Goal: Information Seeking & Learning: Check status

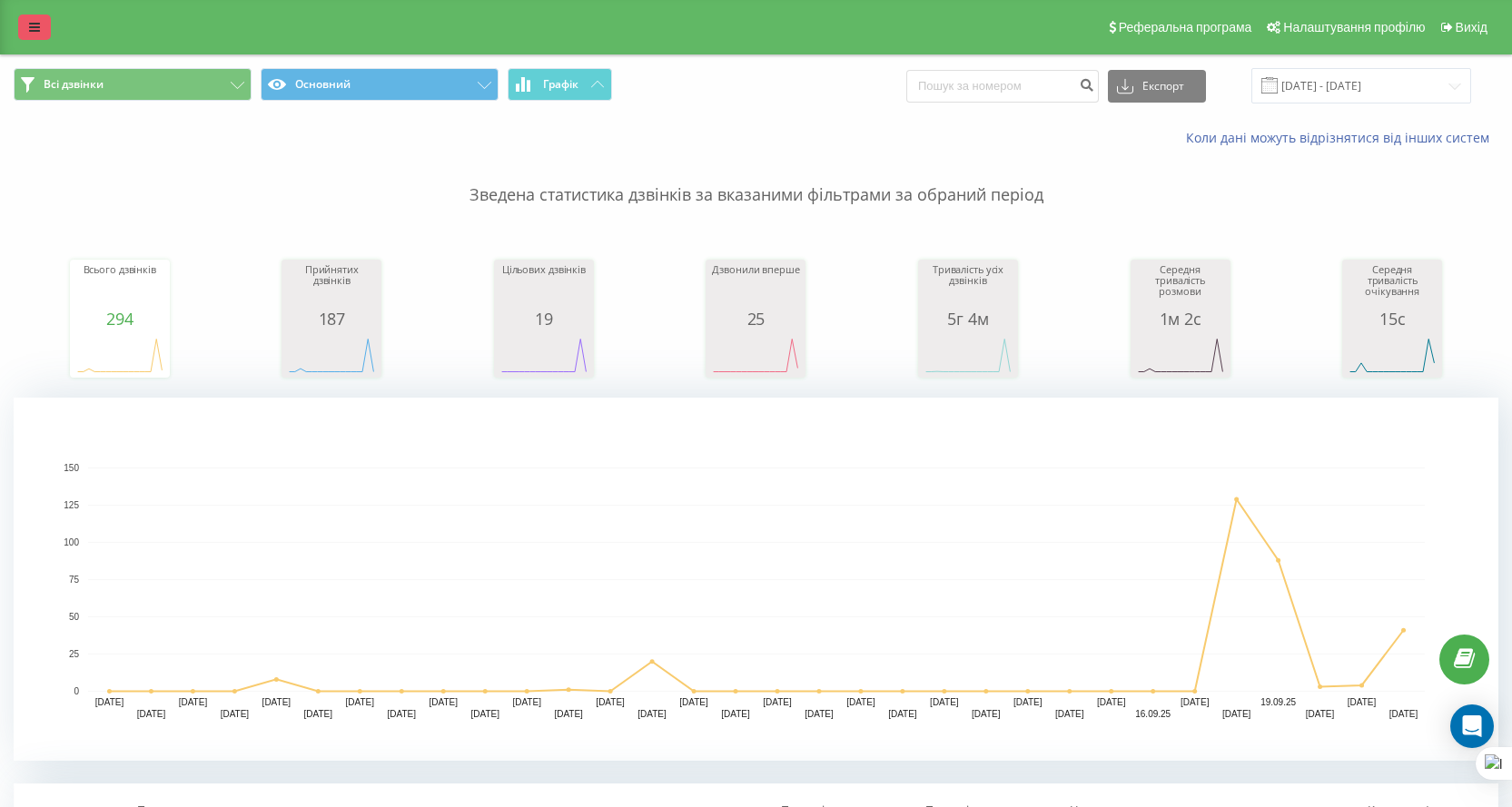
click at [39, 32] on icon at bounding box center [35, 28] width 11 height 13
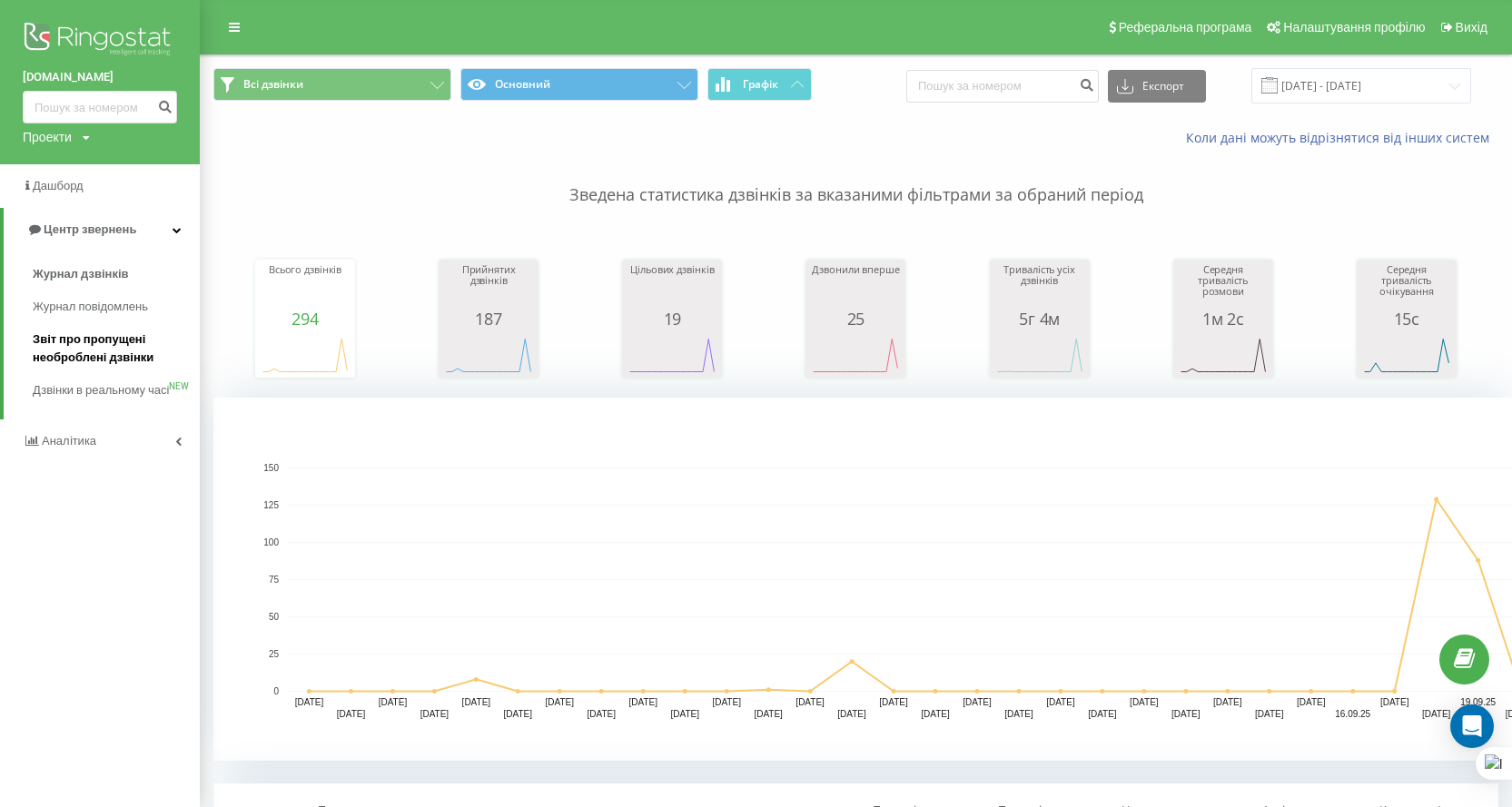
click at [84, 345] on span "Звіт про пропущені необроблені дзвінки" at bounding box center [111, 348] width 158 height 36
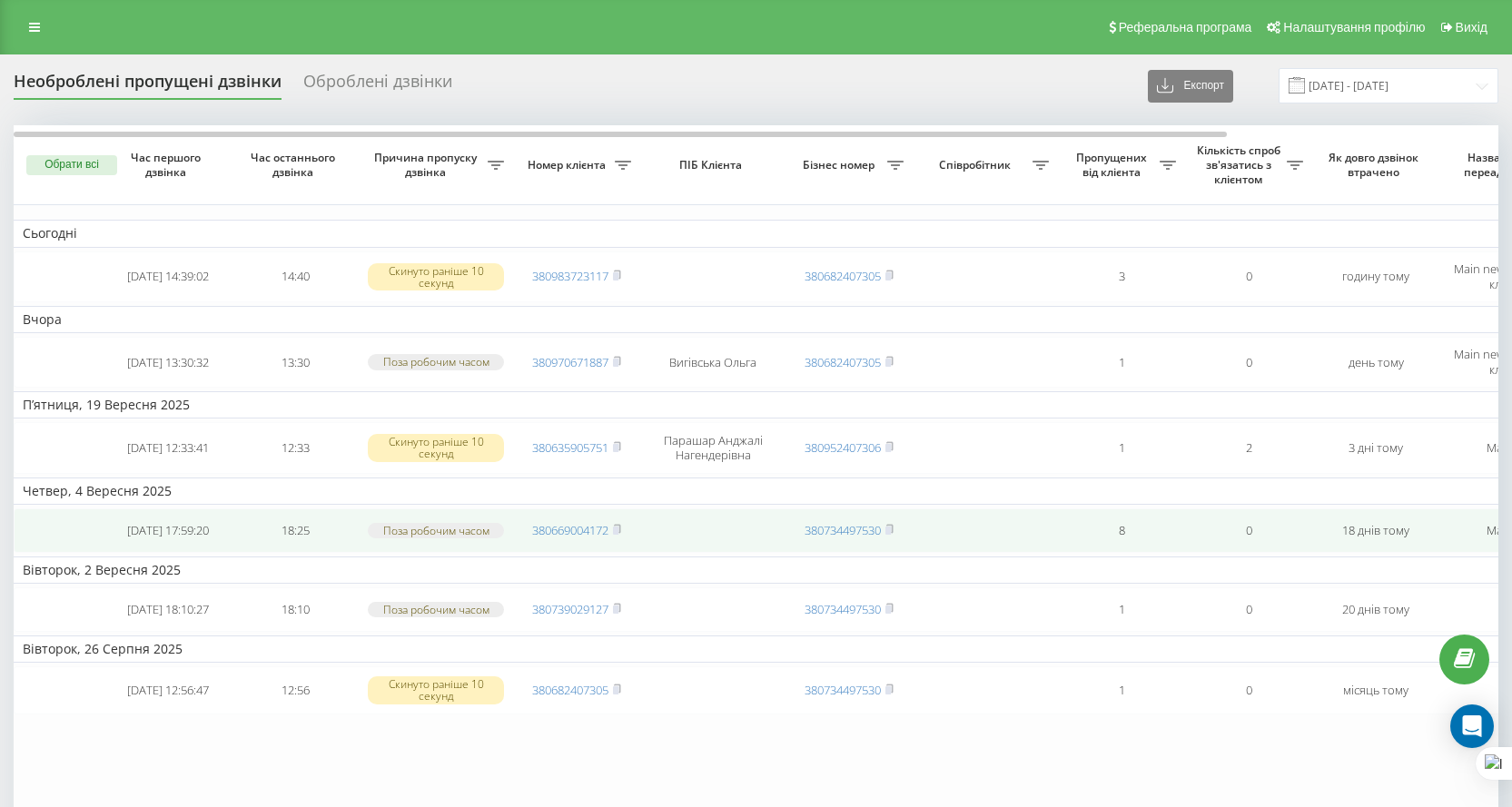
drag, startPoint x: 0, startPoint y: 0, endPoint x: 605, endPoint y: 514, distance: 793.9
click at [617, 276] on rect at bounding box center [615, 276] width 6 height 8
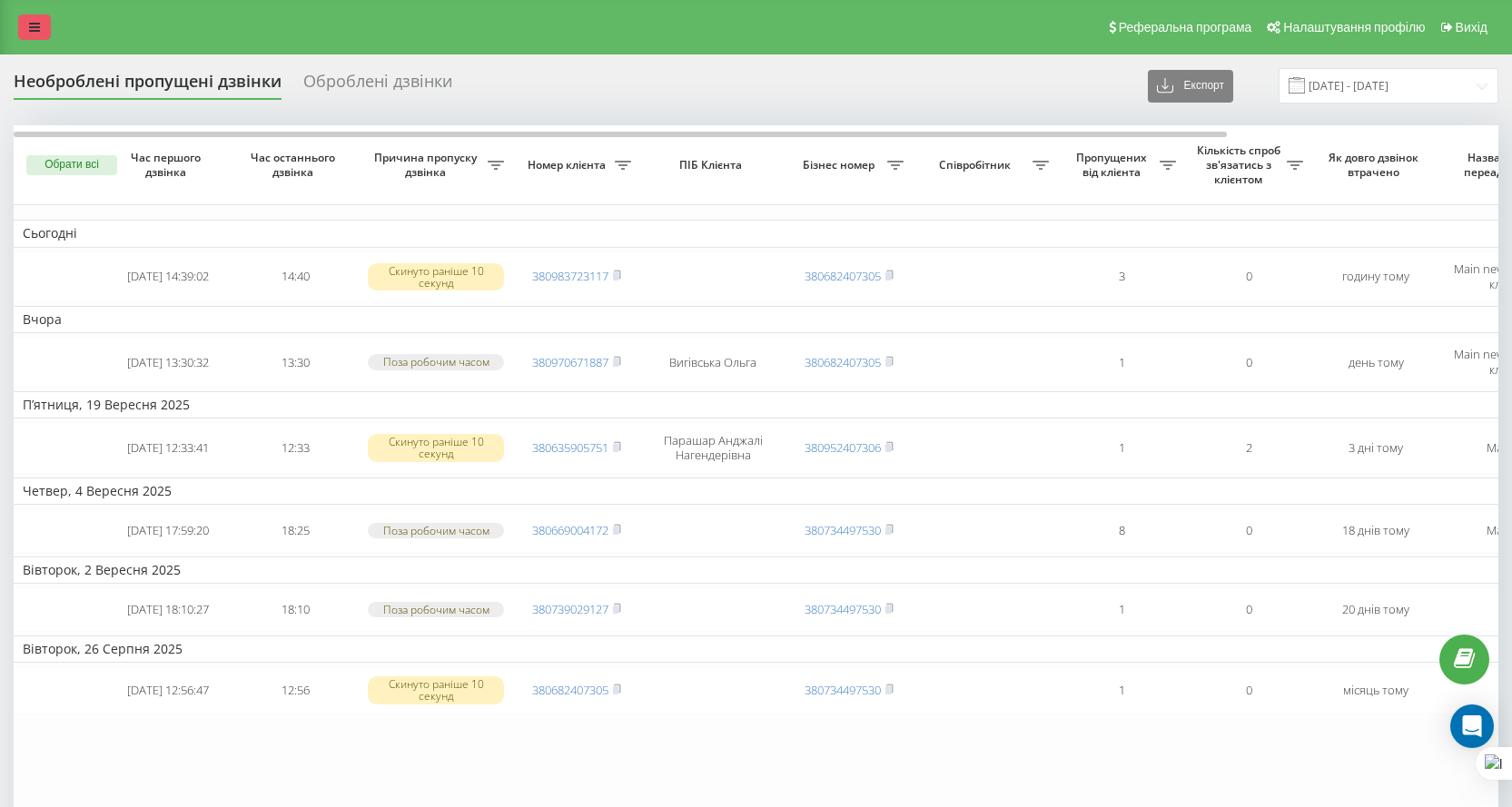
click at [34, 18] on link at bounding box center [34, 28] width 32 height 26
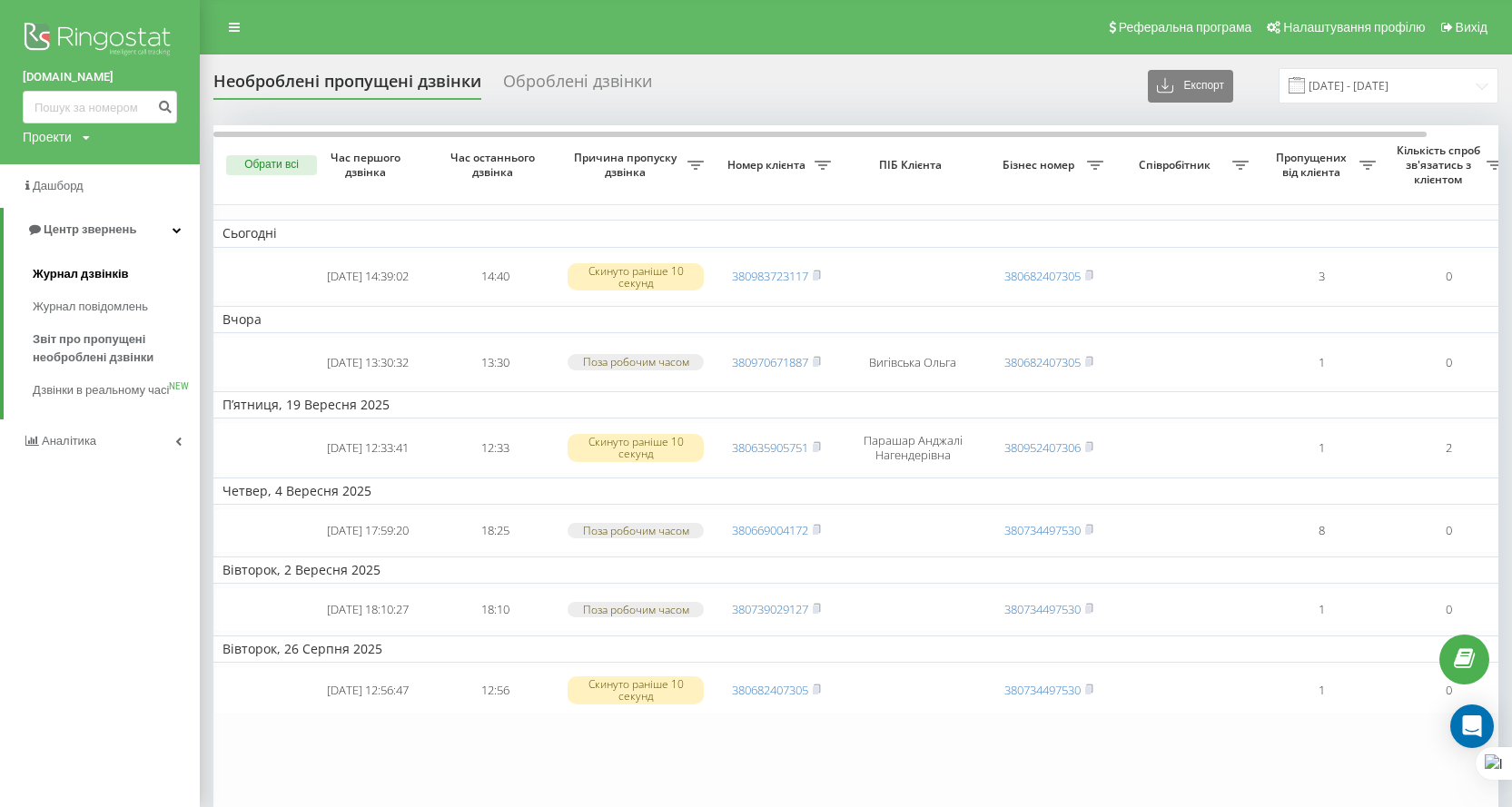
click at [114, 271] on span "Журнал дзвінків" at bounding box center [80, 275] width 97 height 18
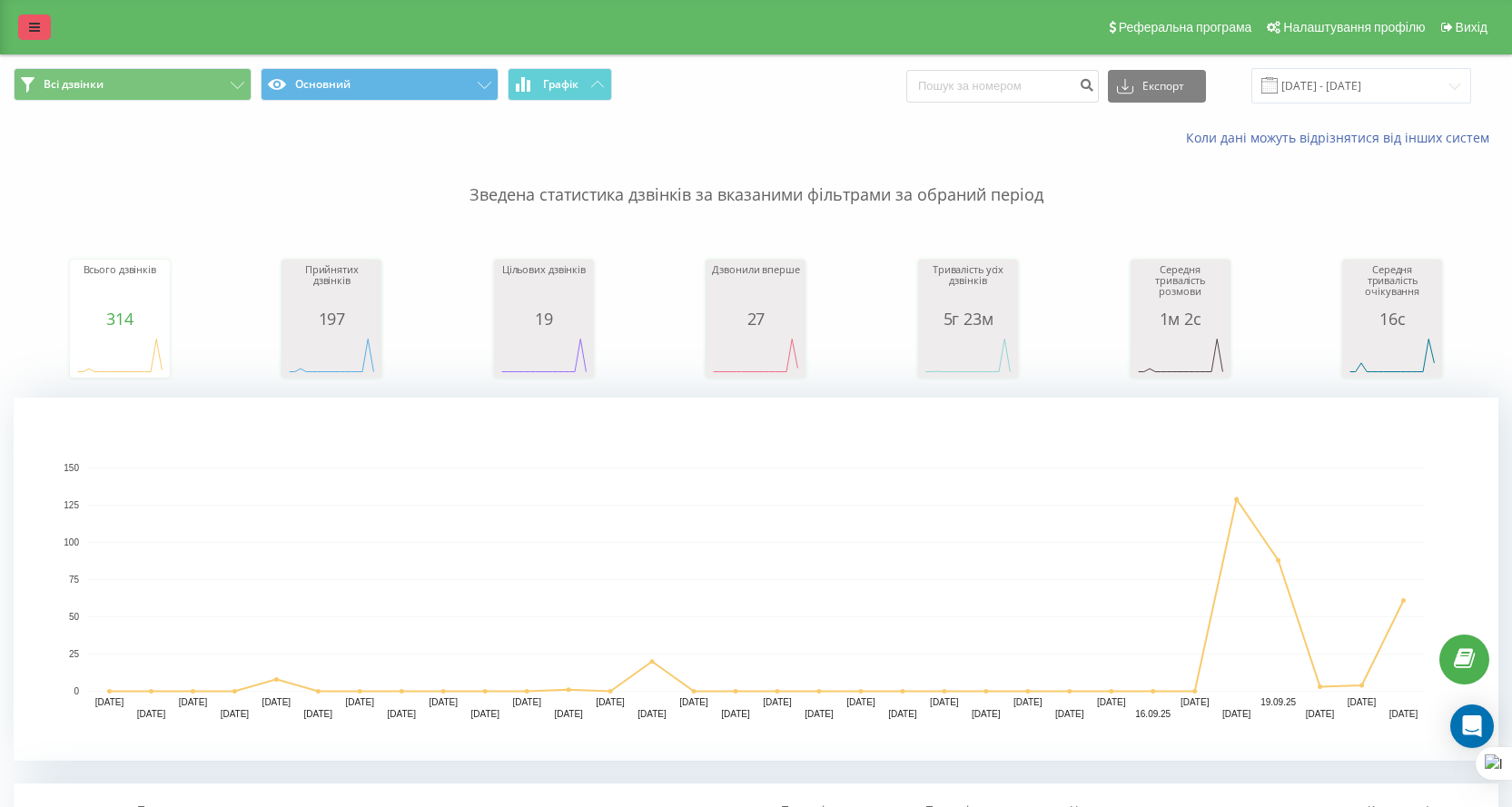
click at [44, 19] on link at bounding box center [34, 28] width 32 height 26
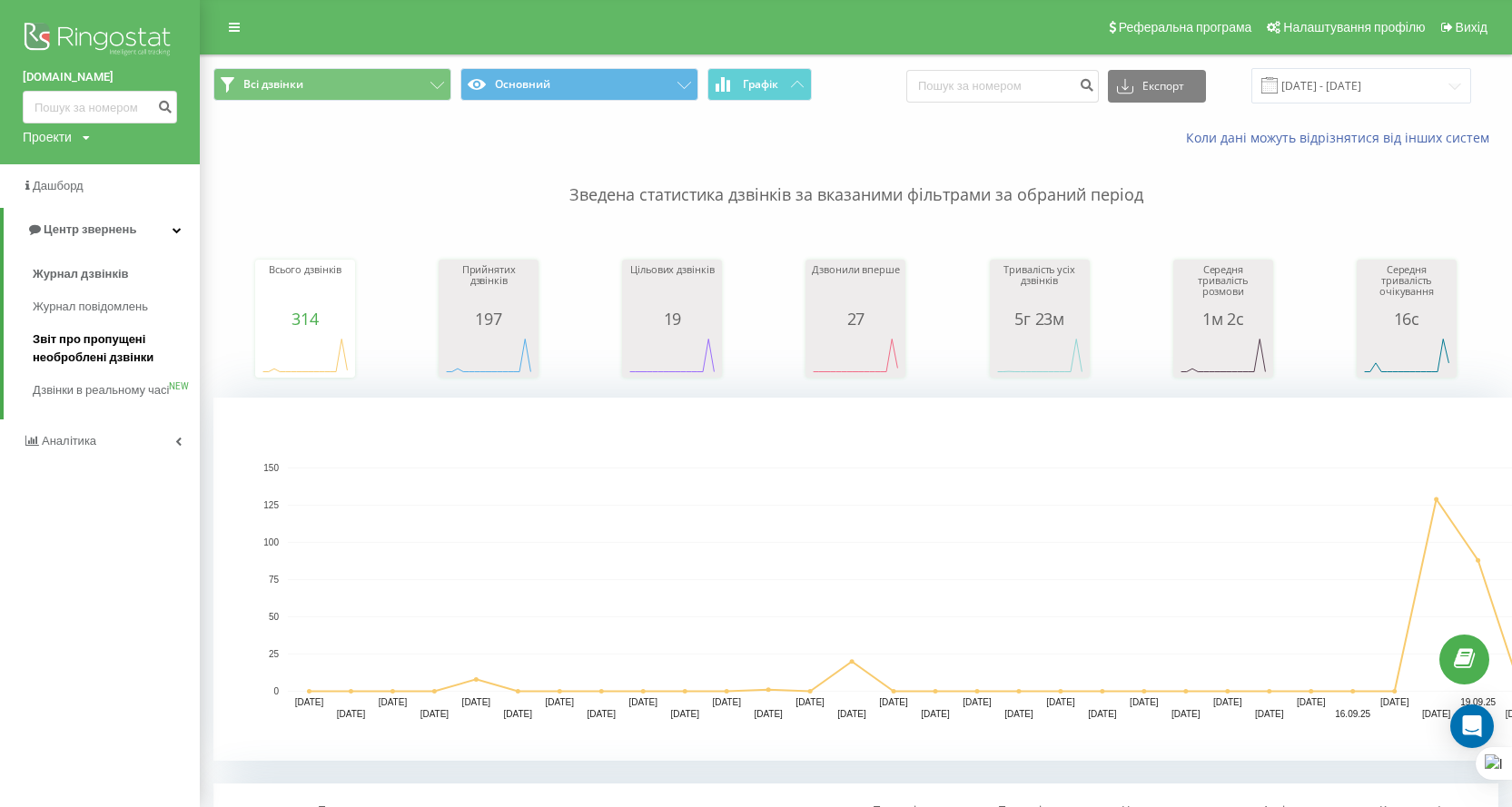
click at [102, 345] on span "Звіт про пропущені необроблені дзвінки" at bounding box center [111, 348] width 158 height 36
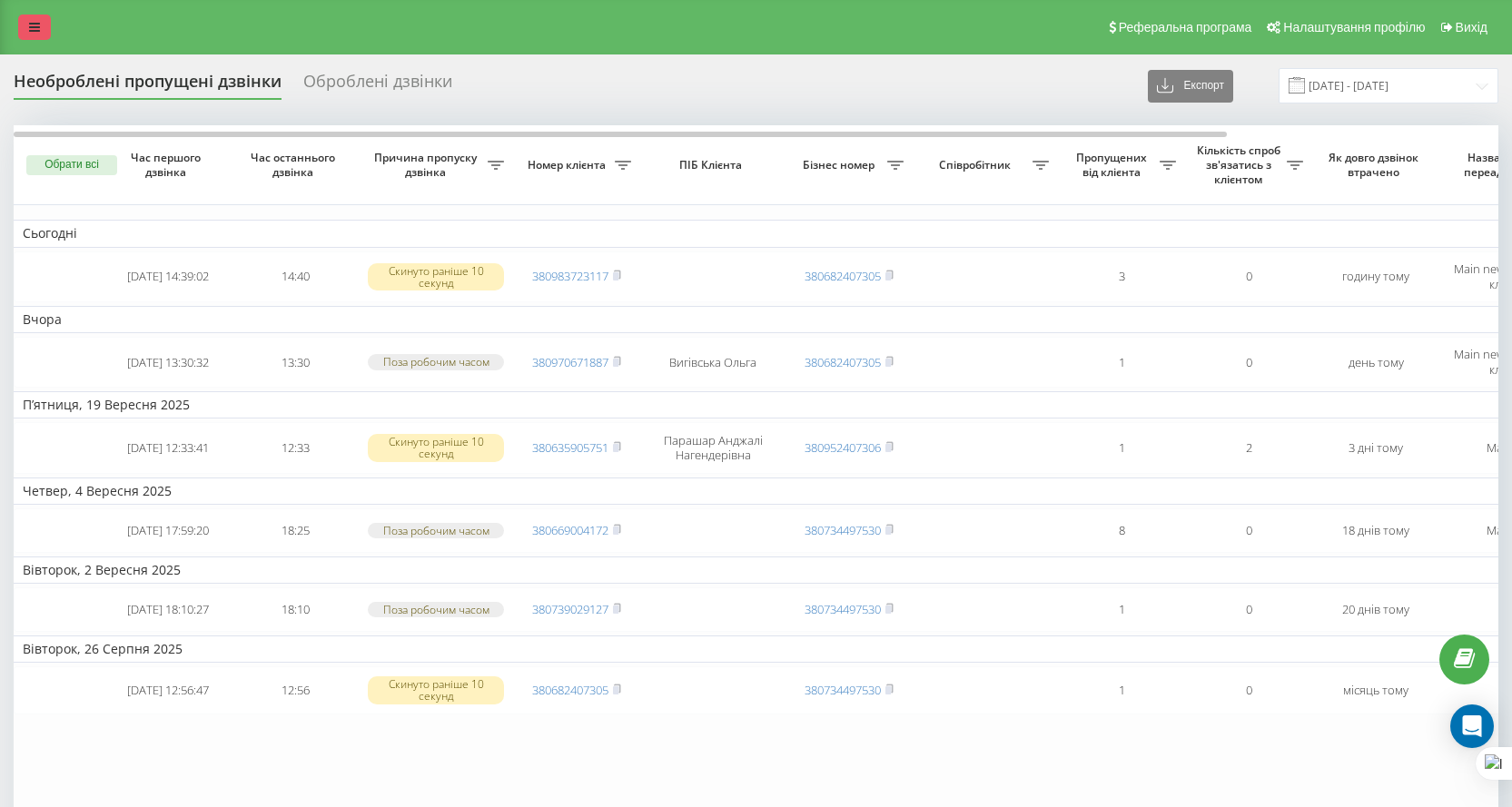
click at [49, 27] on link at bounding box center [34, 28] width 32 height 26
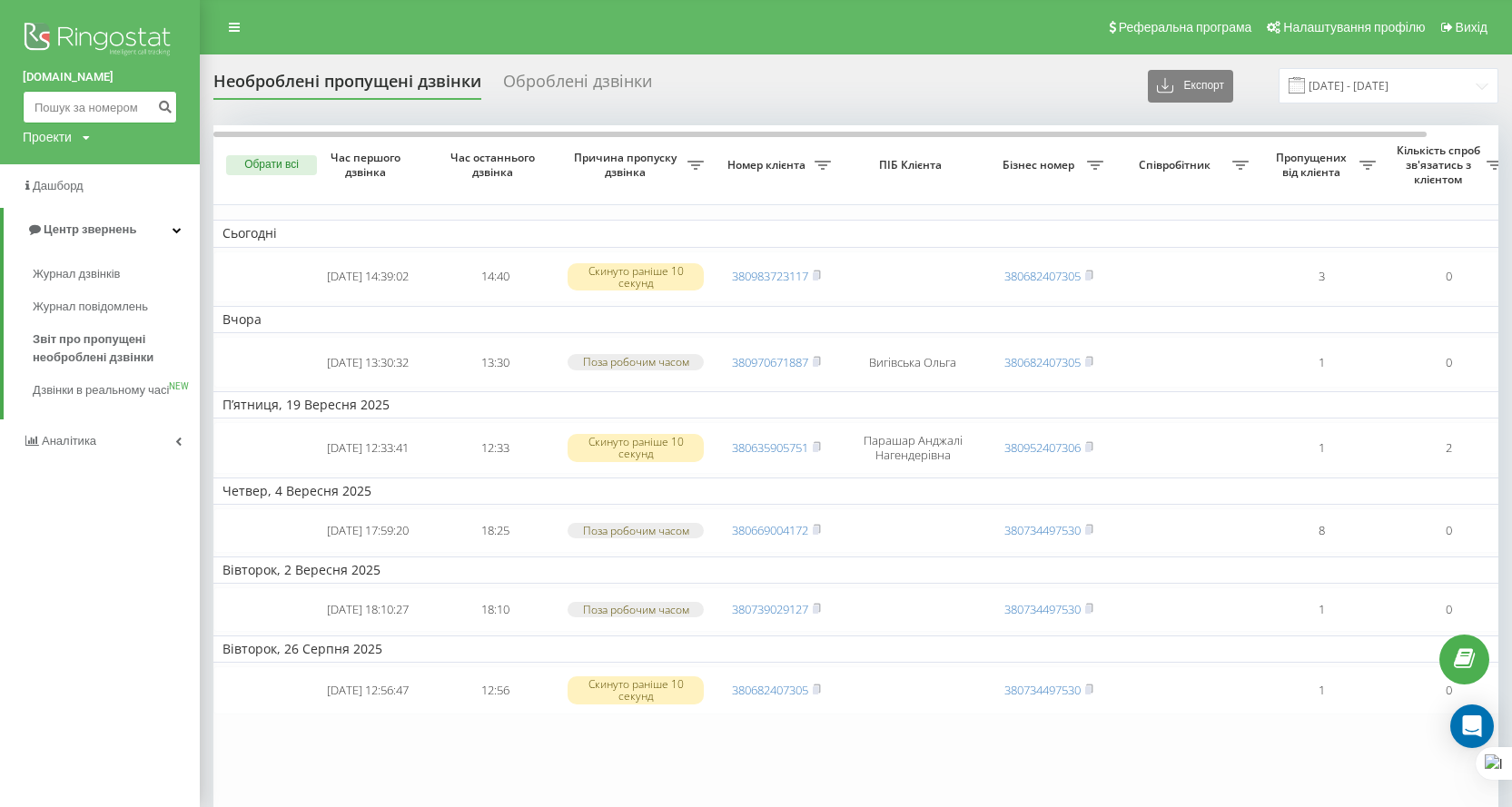
click at [95, 105] on input at bounding box center [100, 107] width 155 height 32
paste input "380970671887"
type input "380970671887"
click at [160, 117] on button "submit" at bounding box center [165, 107] width 25 height 32
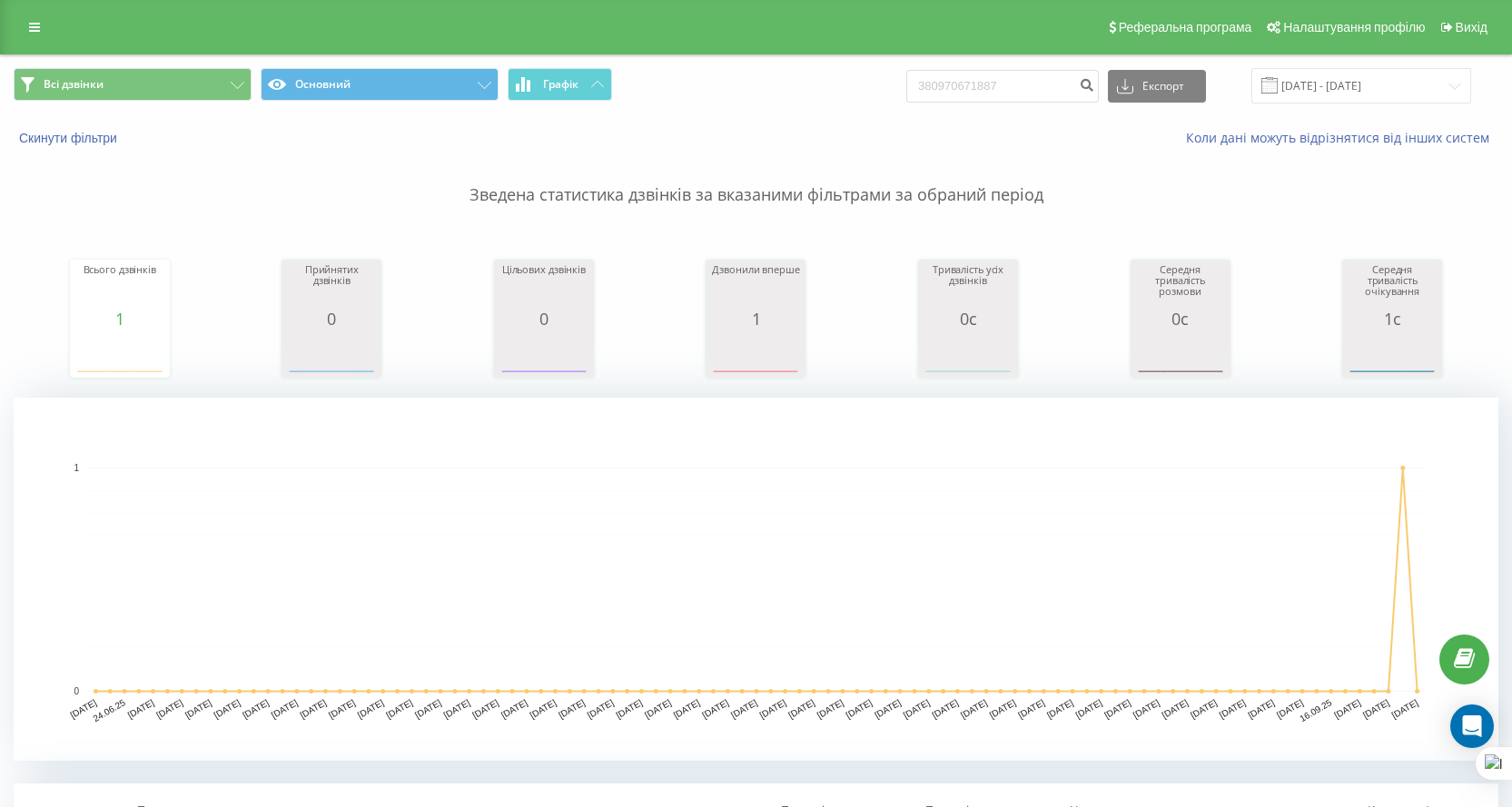
click at [12, 18] on div "Реферальна програма Налаштування профілю Вихід" at bounding box center [756, 27] width 1512 height 54
click at [28, 18] on link at bounding box center [34, 28] width 32 height 26
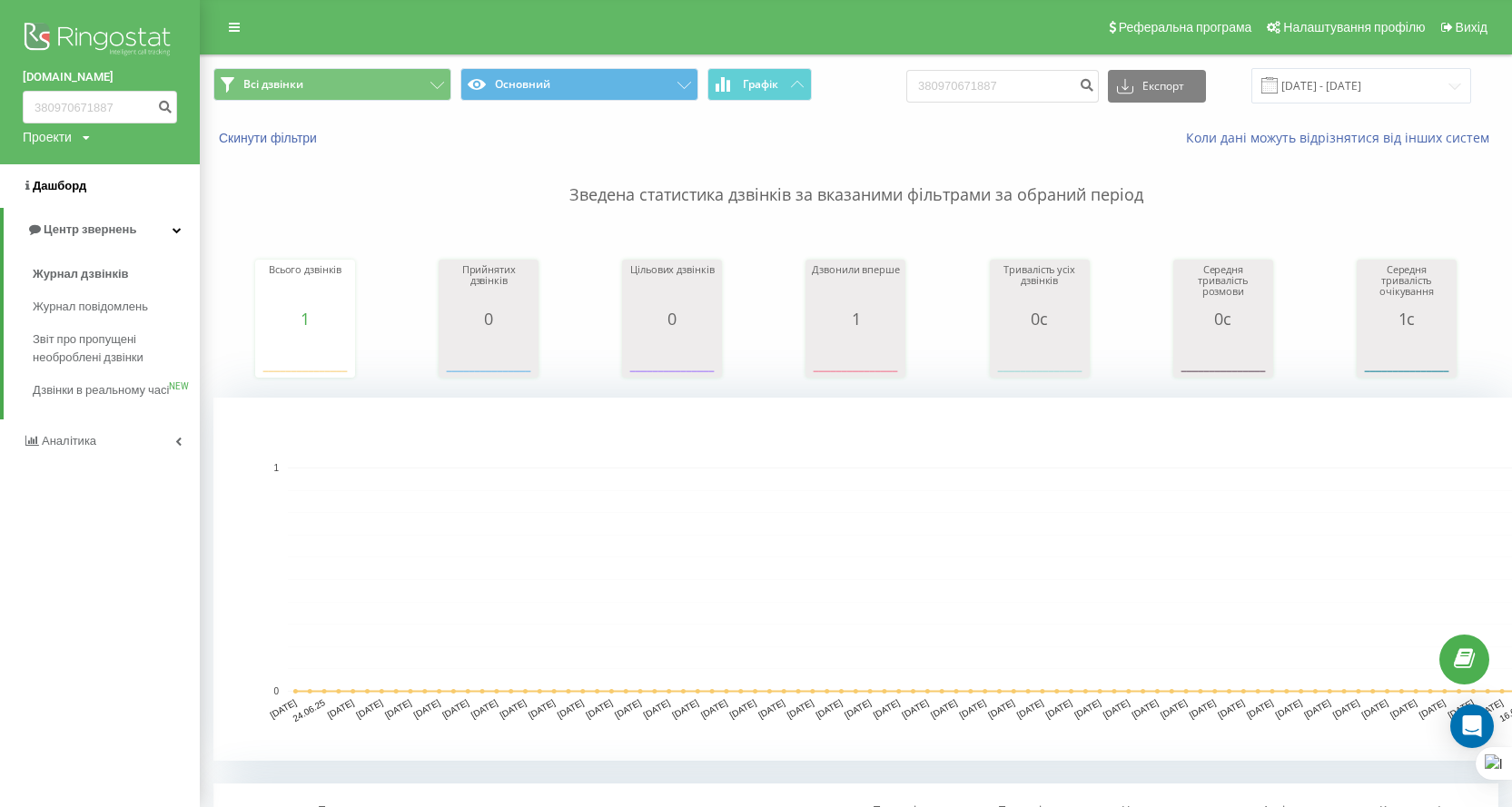
click at [77, 188] on span "Дашборд" at bounding box center [59, 185] width 53 height 14
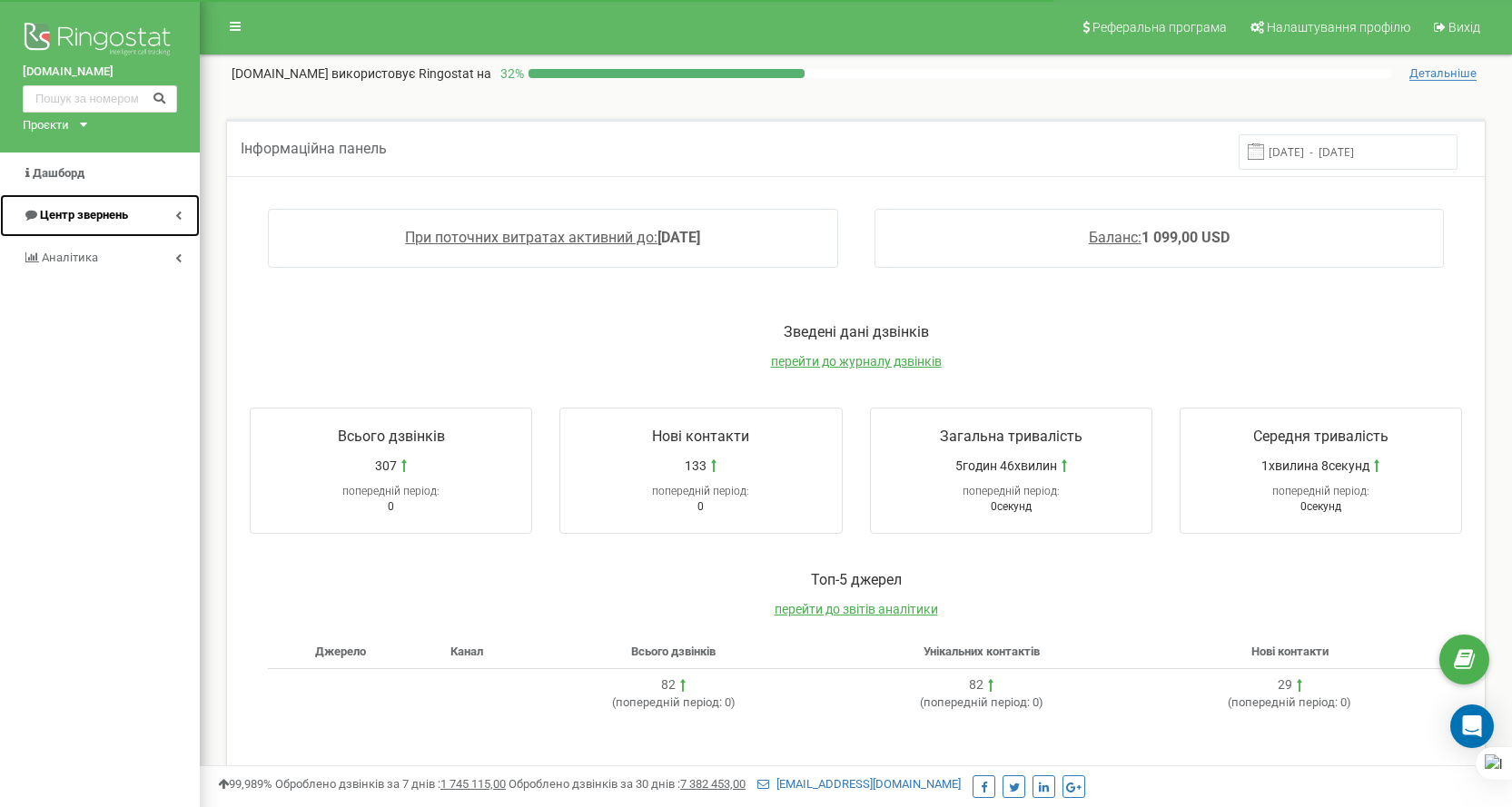
click at [127, 210] on span "Центр звернень" at bounding box center [84, 215] width 88 height 14
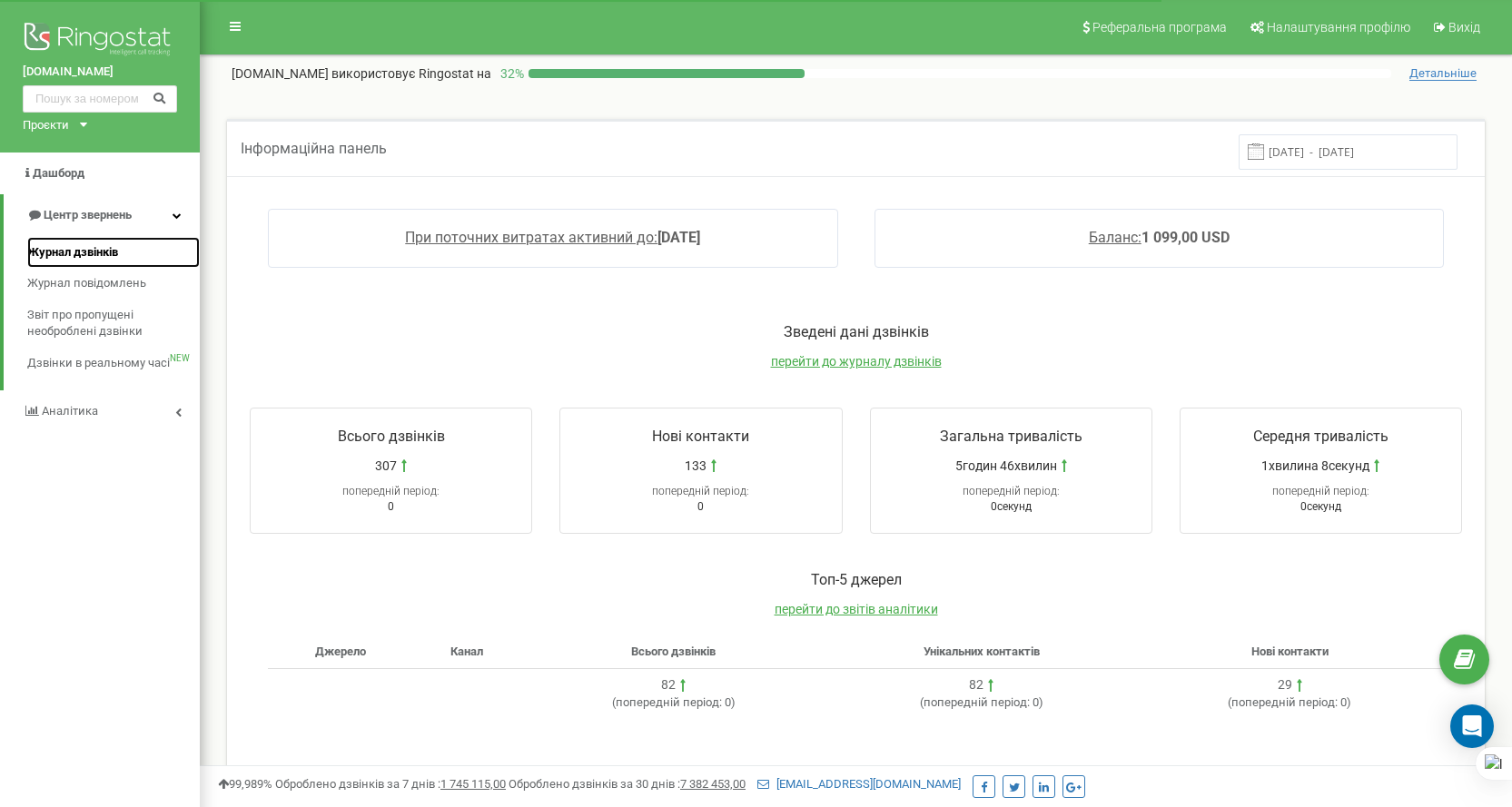
click at [92, 255] on span "Журнал дзвінків" at bounding box center [73, 252] width 91 height 18
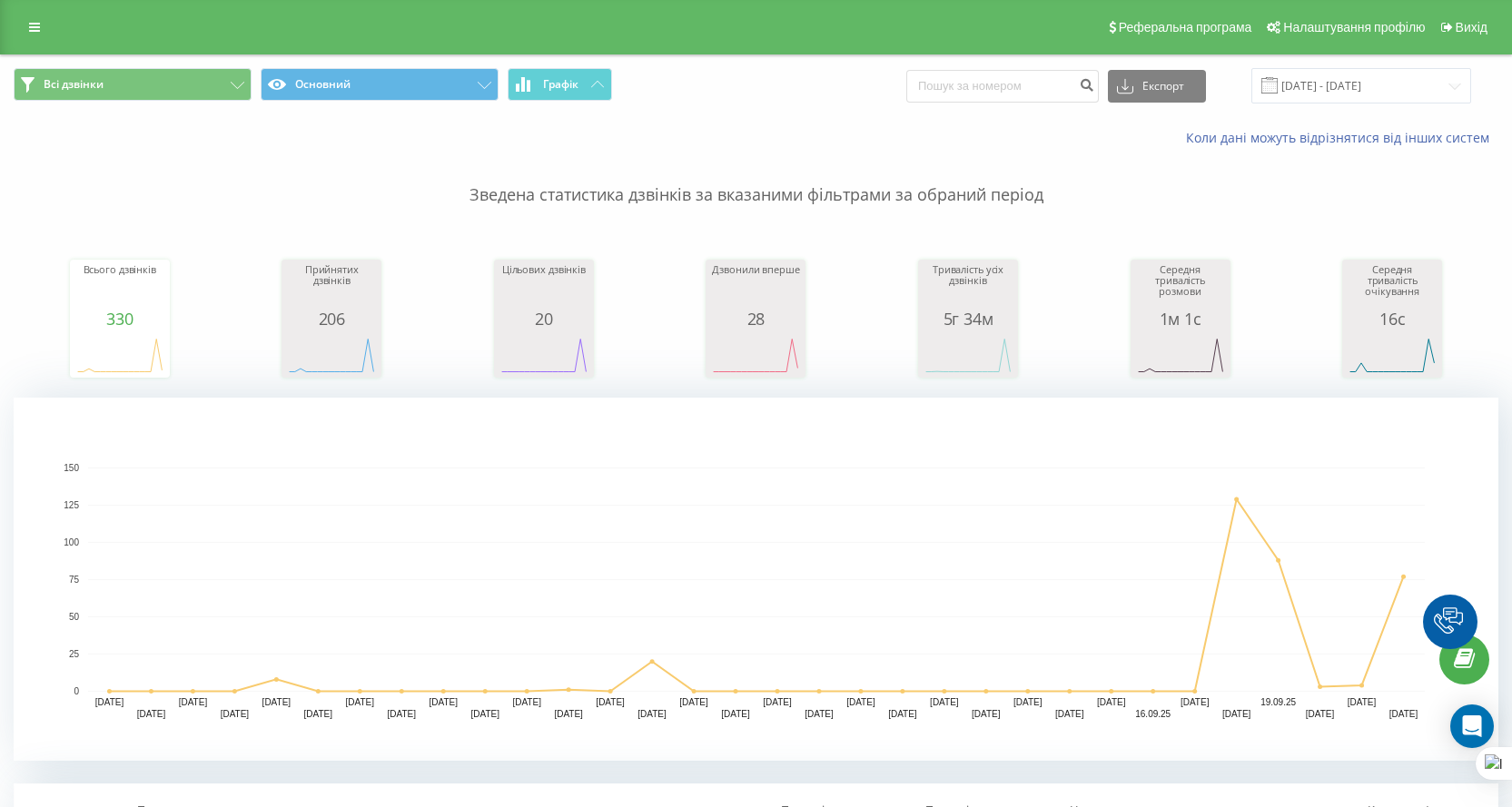
scroll to position [454, 0]
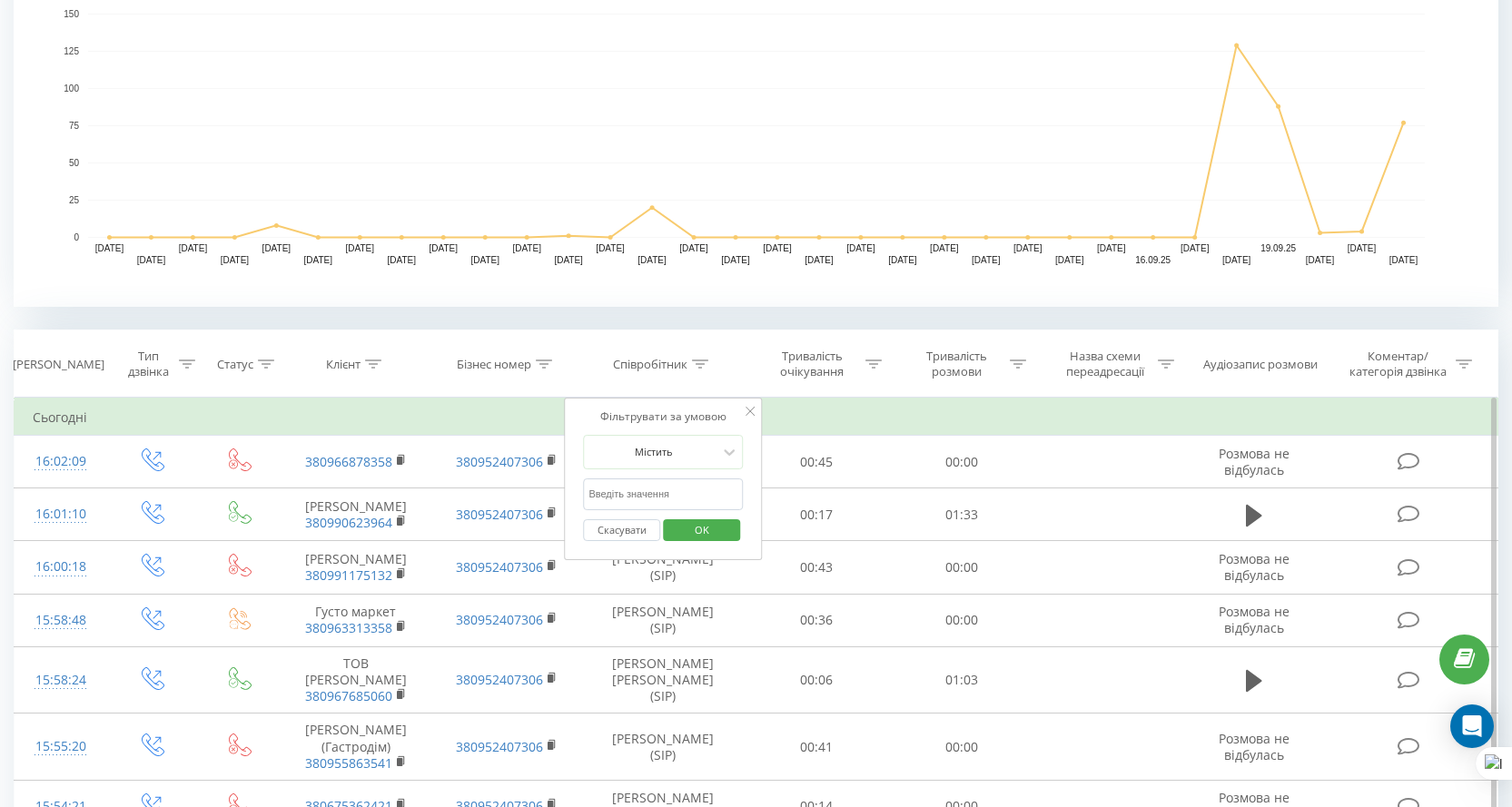
click at [662, 489] on input "text" at bounding box center [663, 495] width 160 height 32
type input "кірієнко"
click at [681, 530] on span "OK" at bounding box center [701, 530] width 51 height 29
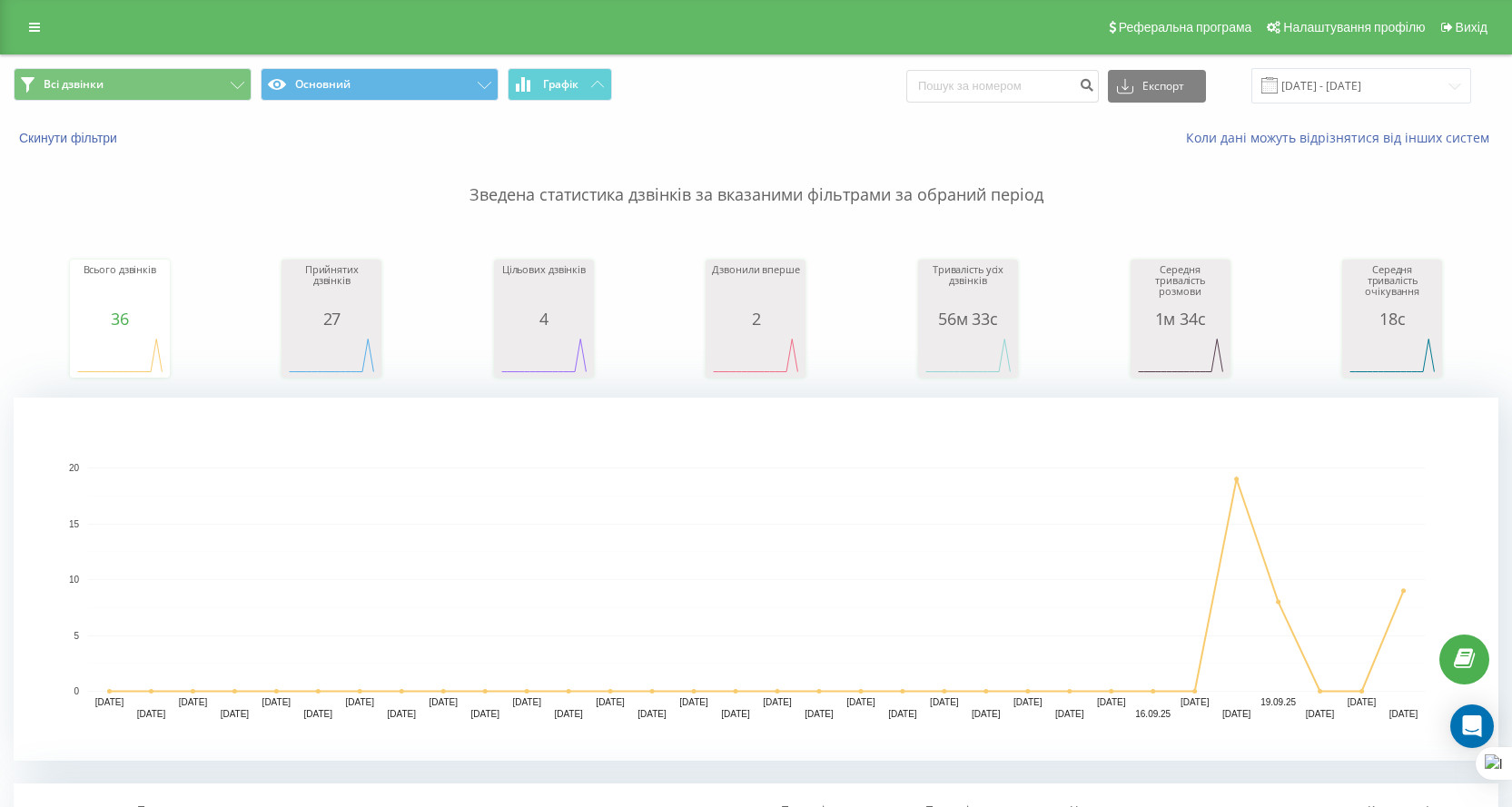
click at [701, 194] on p "Зведена статистика дзвінків за вказаними фільтрами за обраний період" at bounding box center [756, 177] width 1485 height 60
click at [1356, 89] on input "22.08.2025 - 22.09.2025" at bounding box center [1362, 86] width 220 height 35
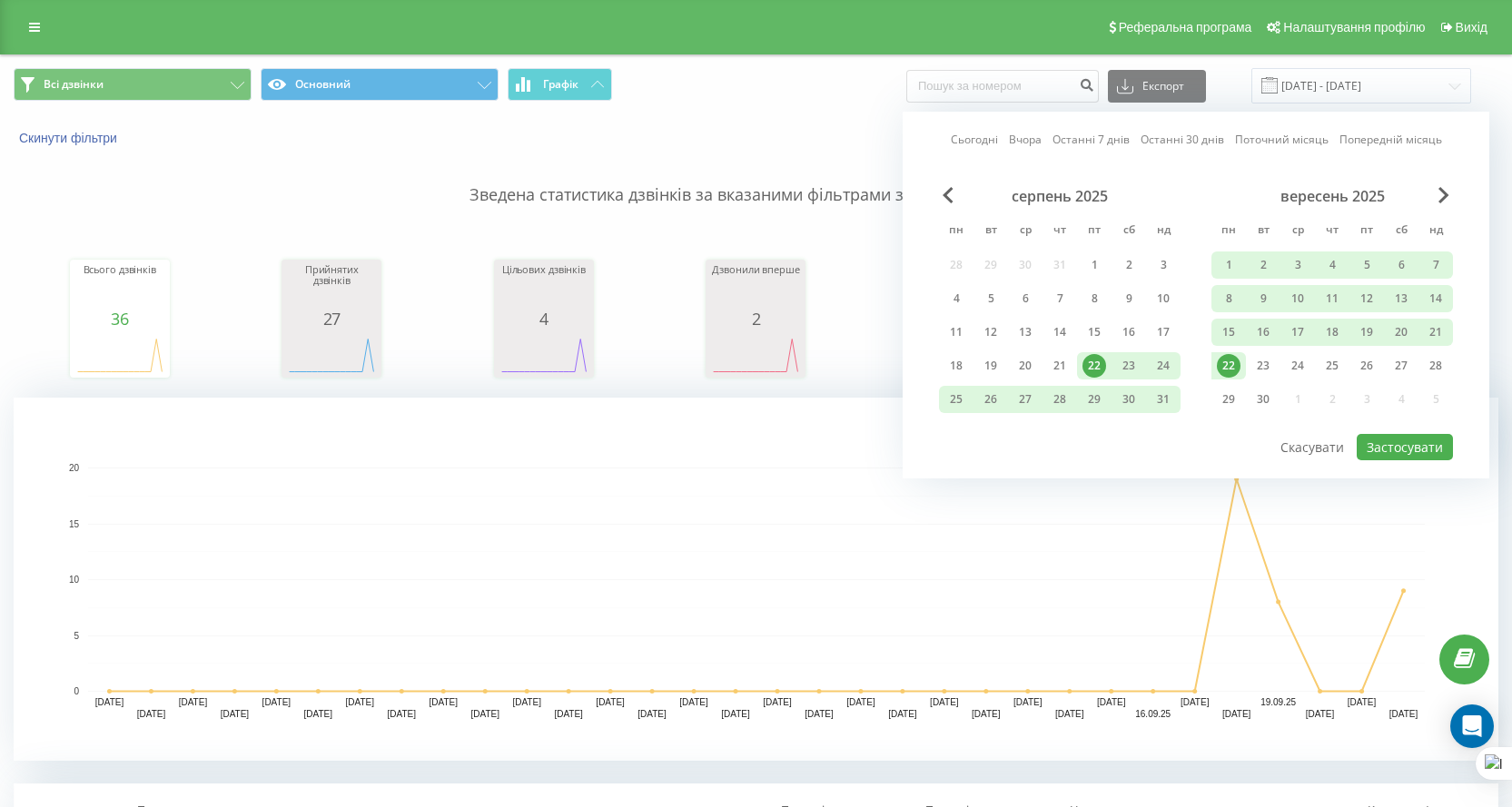
click at [1226, 356] on div "22" at bounding box center [1229, 366] width 24 height 24
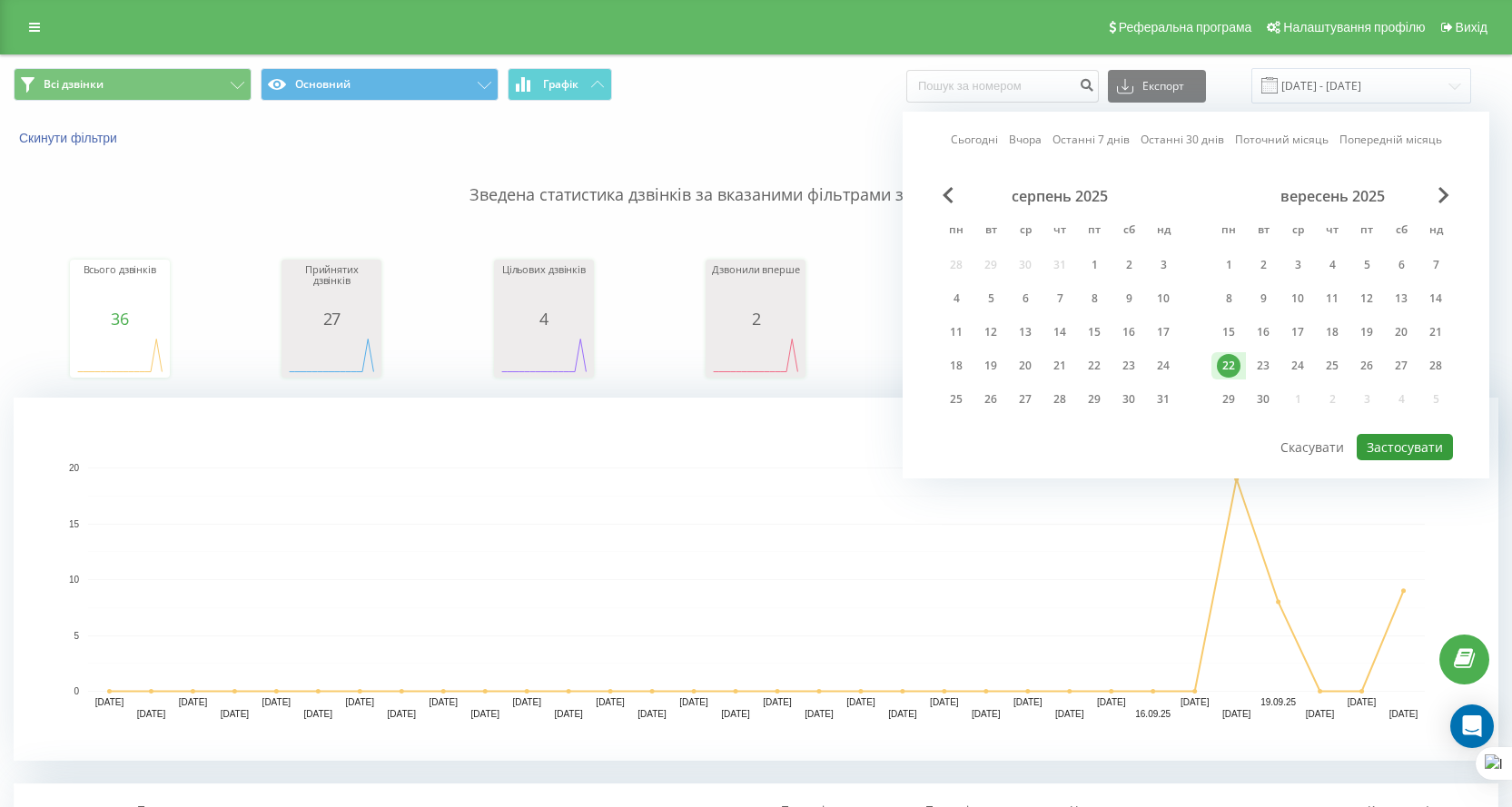
click at [1401, 448] on button "Застосувати" at bounding box center [1405, 447] width 97 height 27
type input "22.09.2025 - 22.09.2025"
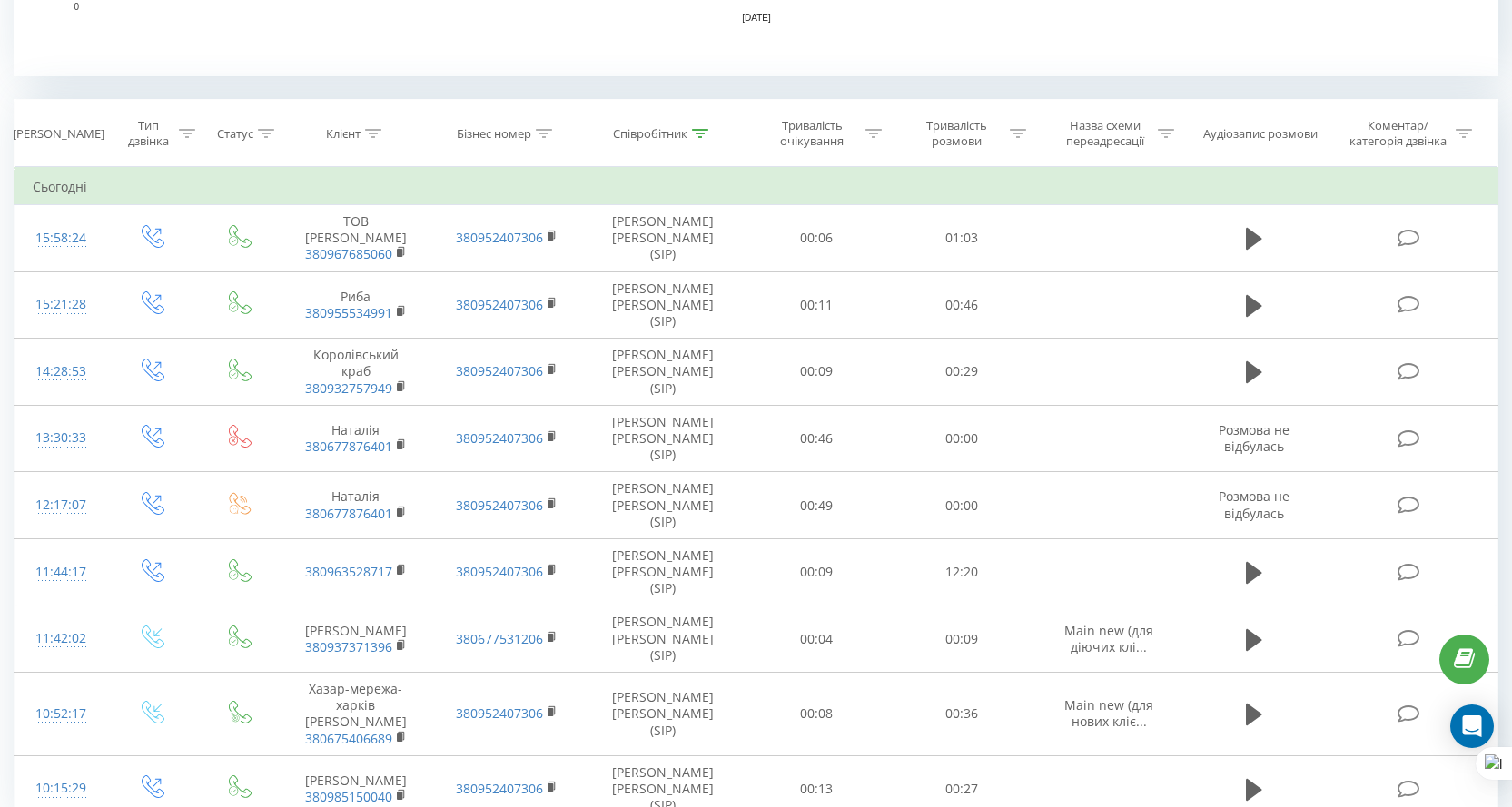
scroll to position [413, 0]
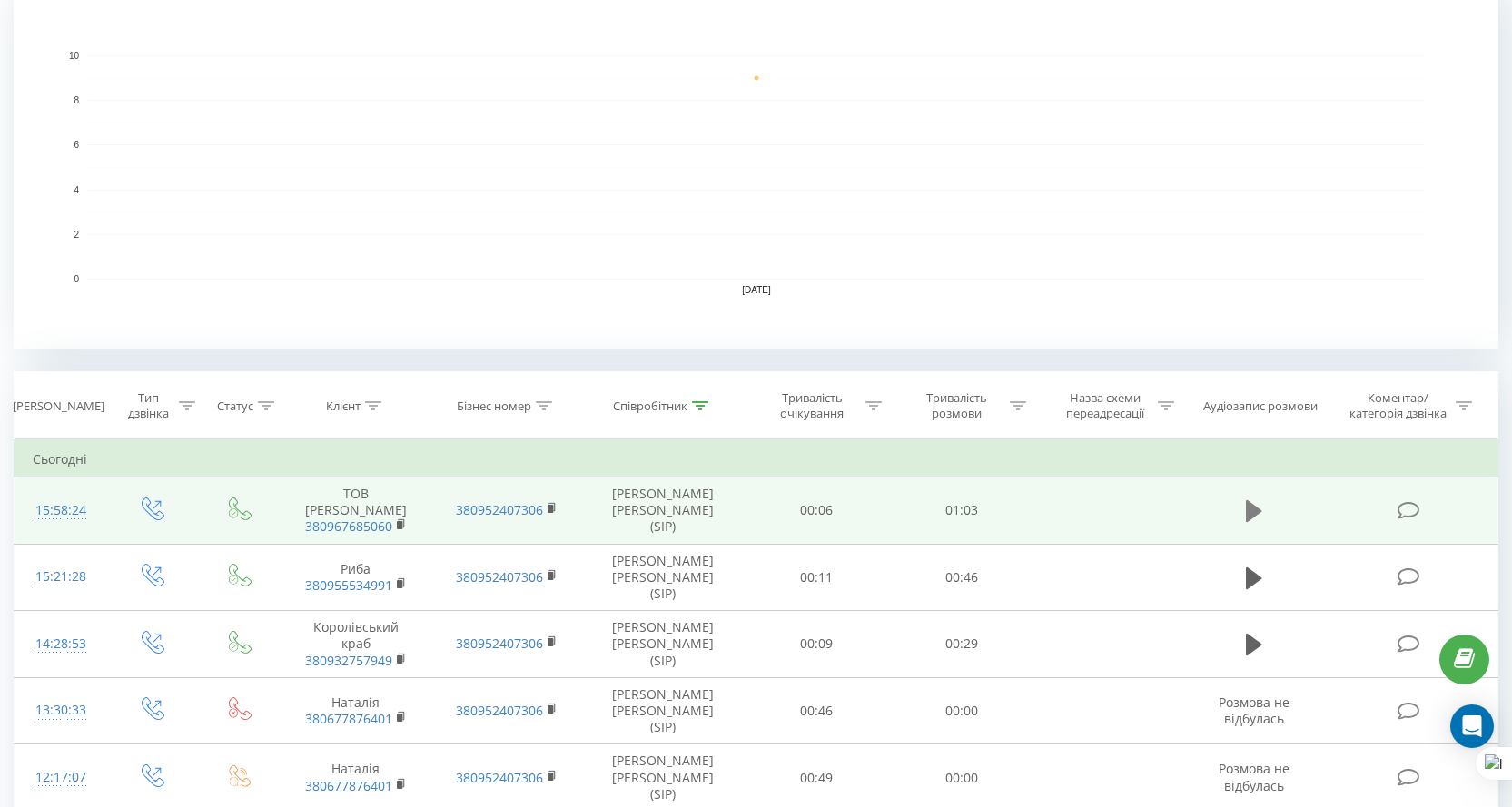
click at [1258, 498] on icon at bounding box center [1255, 511] width 17 height 26
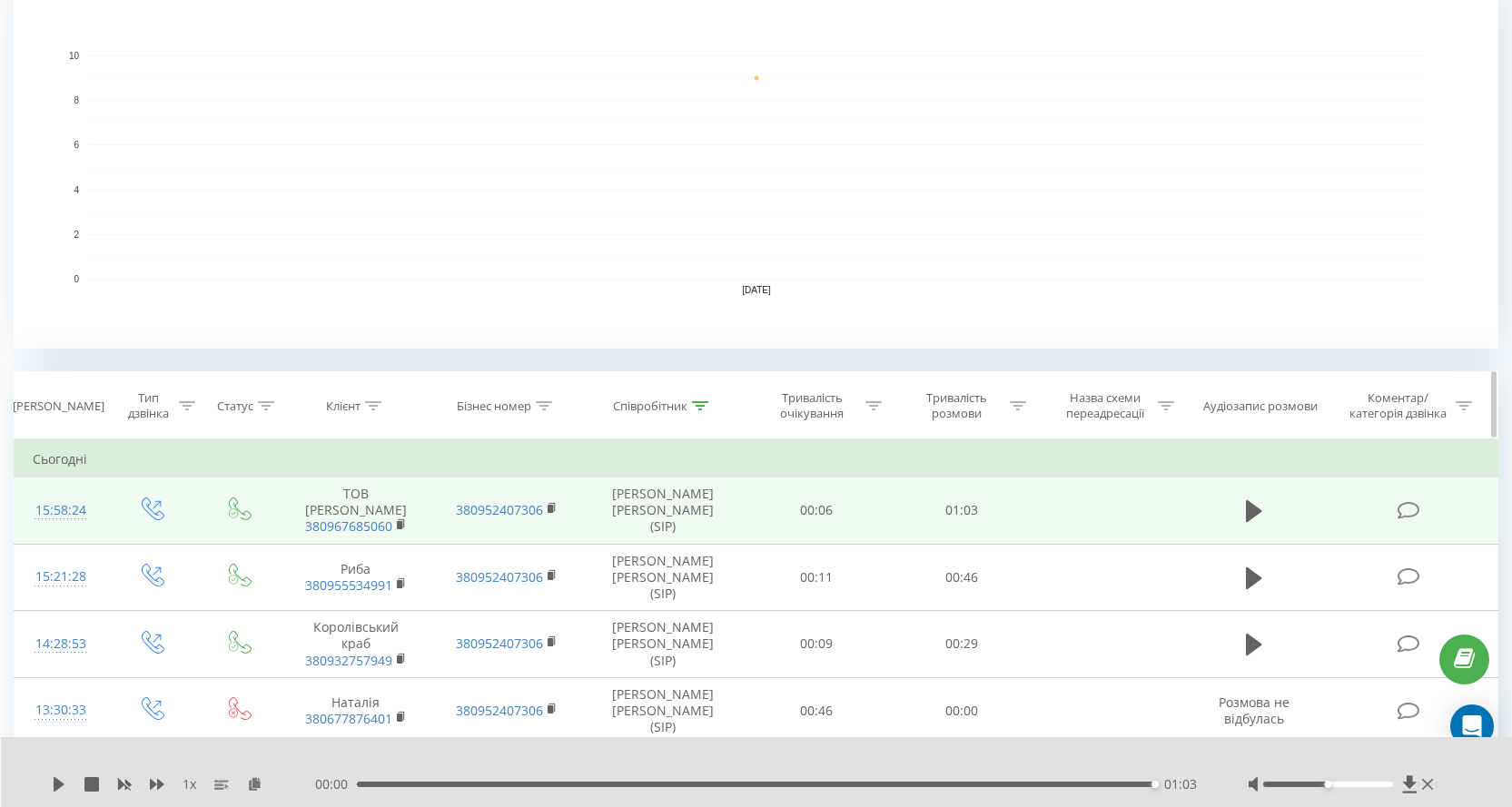
scroll to position [0, 0]
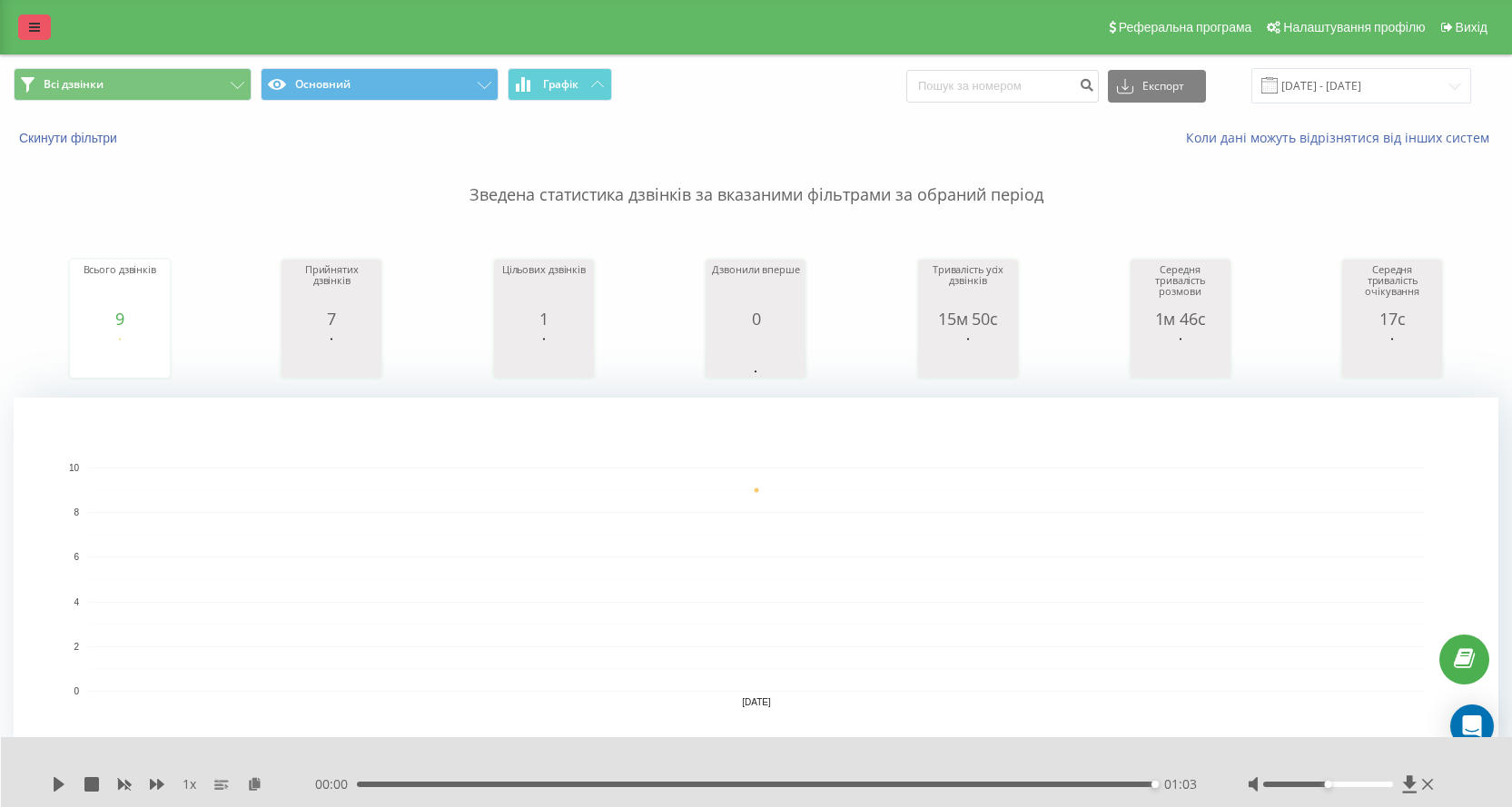
click at [39, 22] on icon at bounding box center [35, 28] width 11 height 13
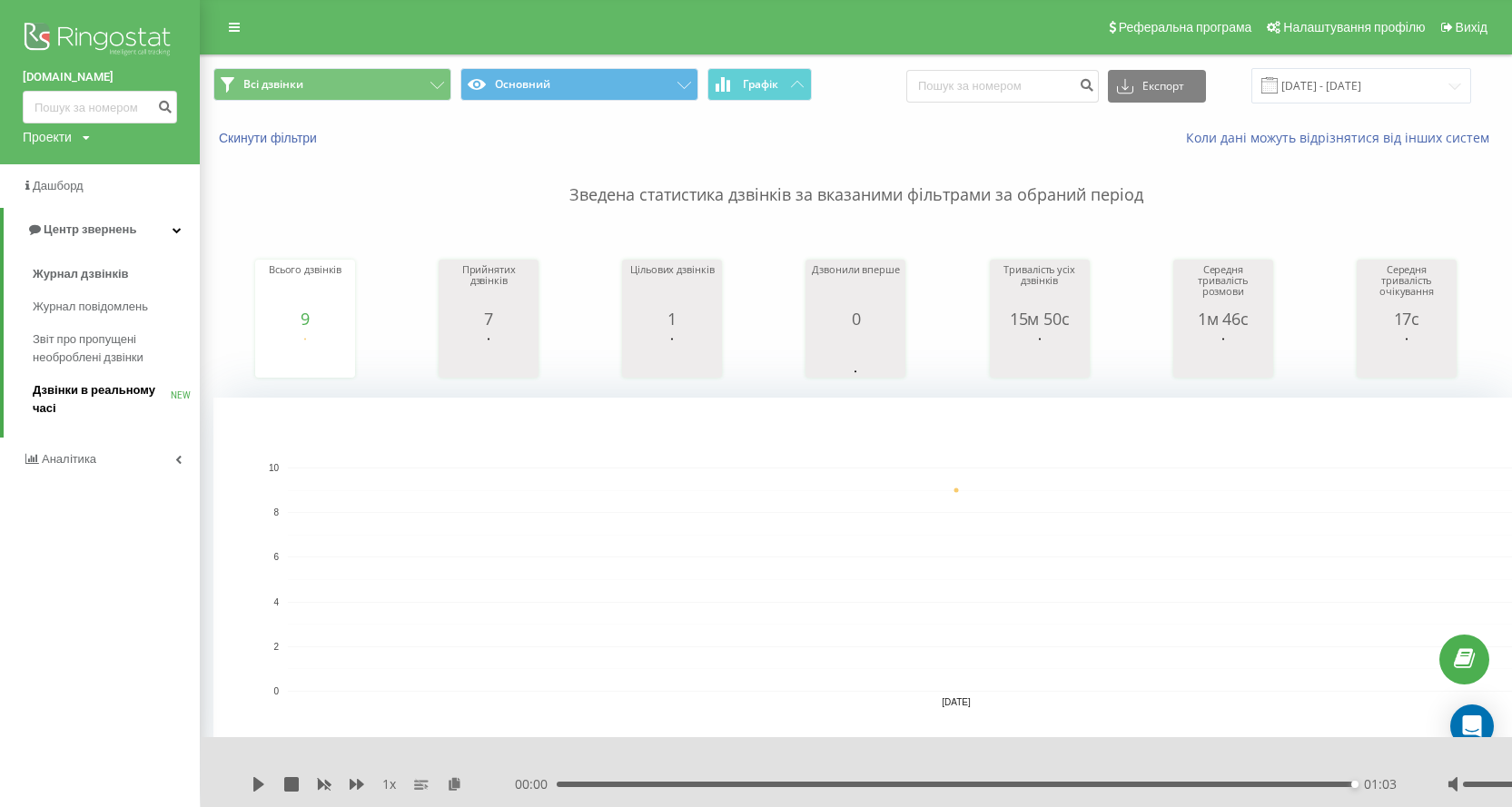
click at [72, 392] on span "Дзвінки в реальному часі" at bounding box center [101, 399] width 138 height 36
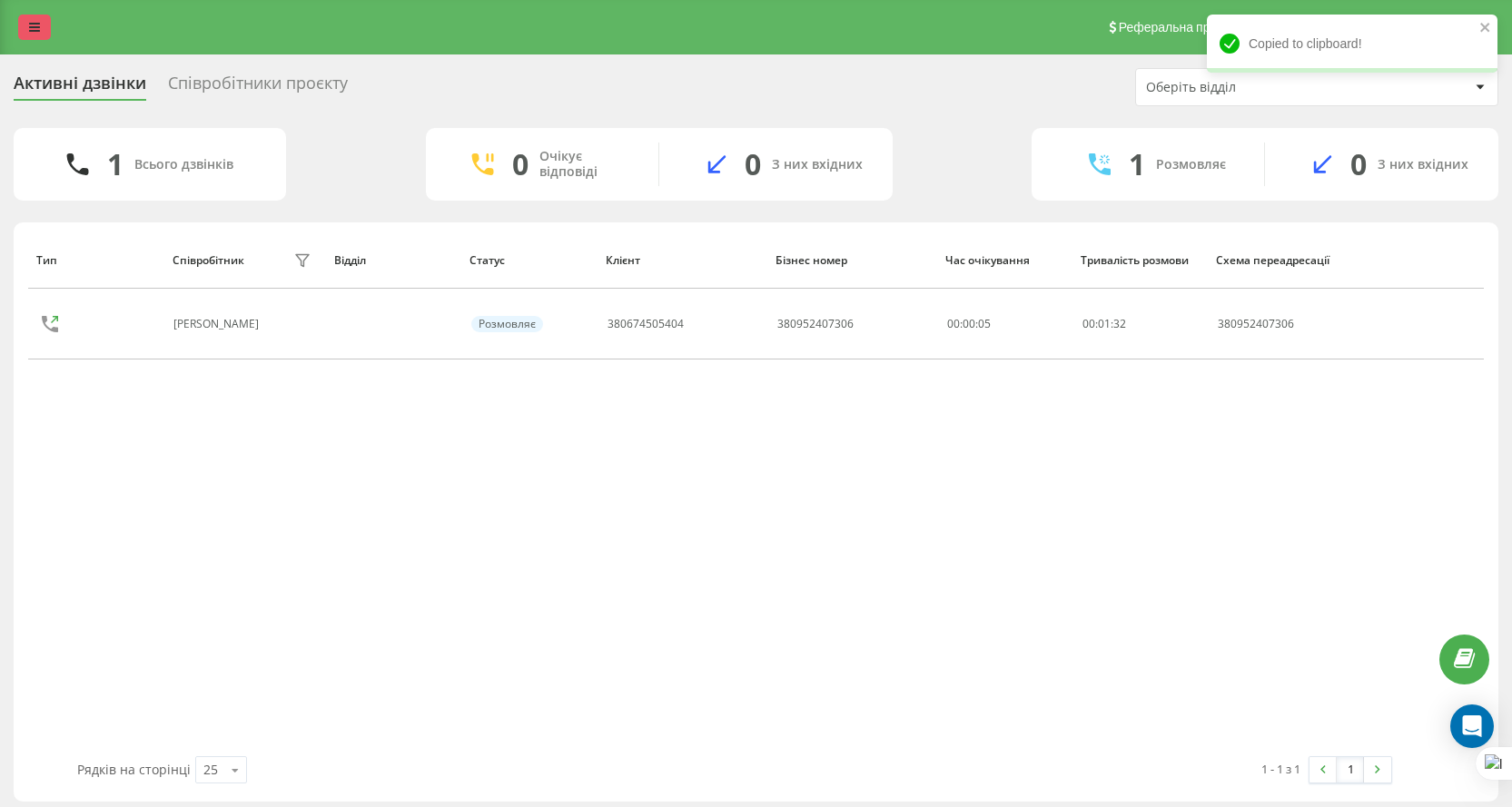
click at [27, 33] on link at bounding box center [34, 28] width 32 height 26
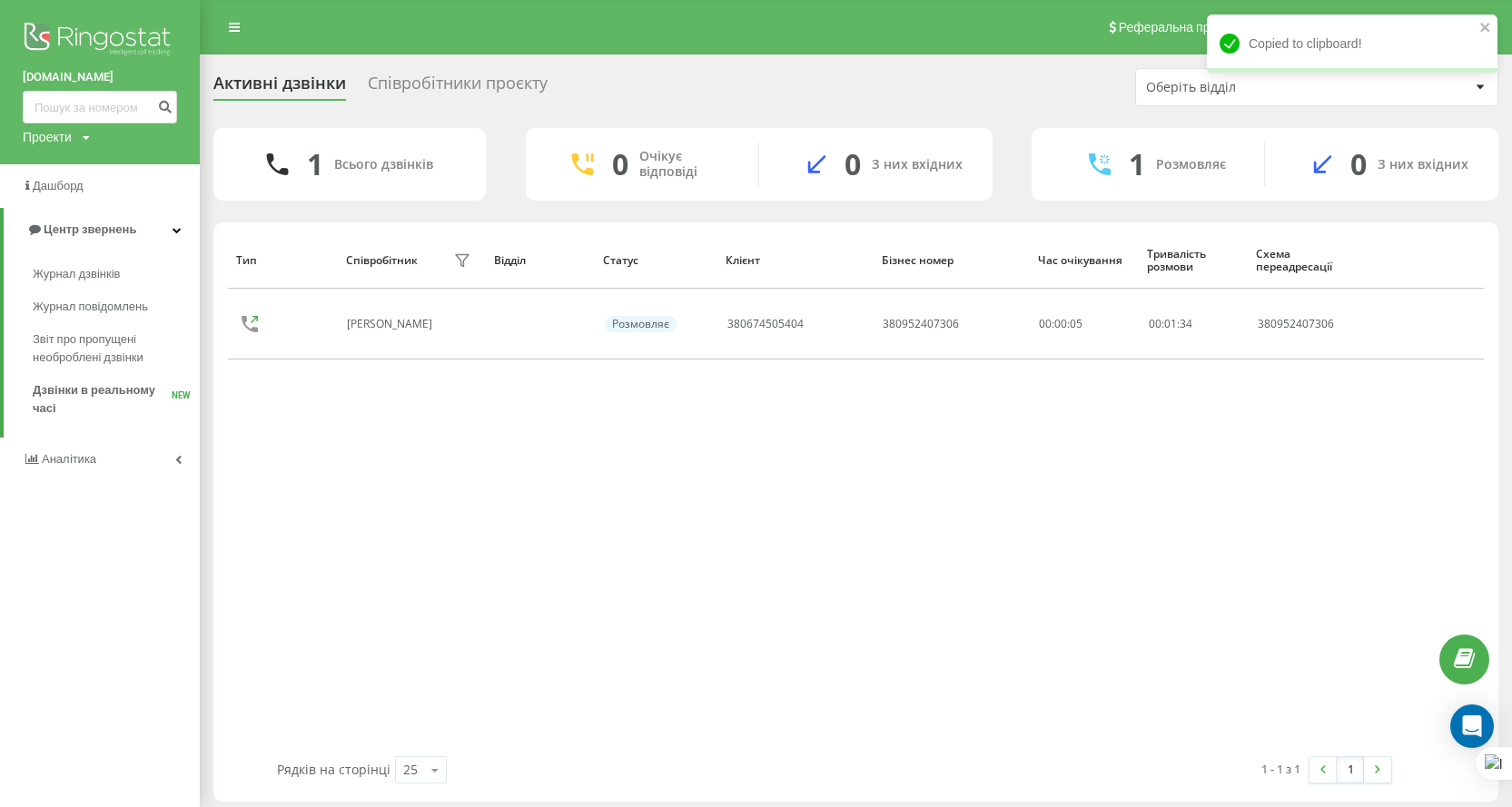
drag, startPoint x: 53, startPoint y: 189, endPoint x: 158, endPoint y: 44, distance: 179.0
click at [54, 187] on span "Дашборд" at bounding box center [57, 185] width 51 height 14
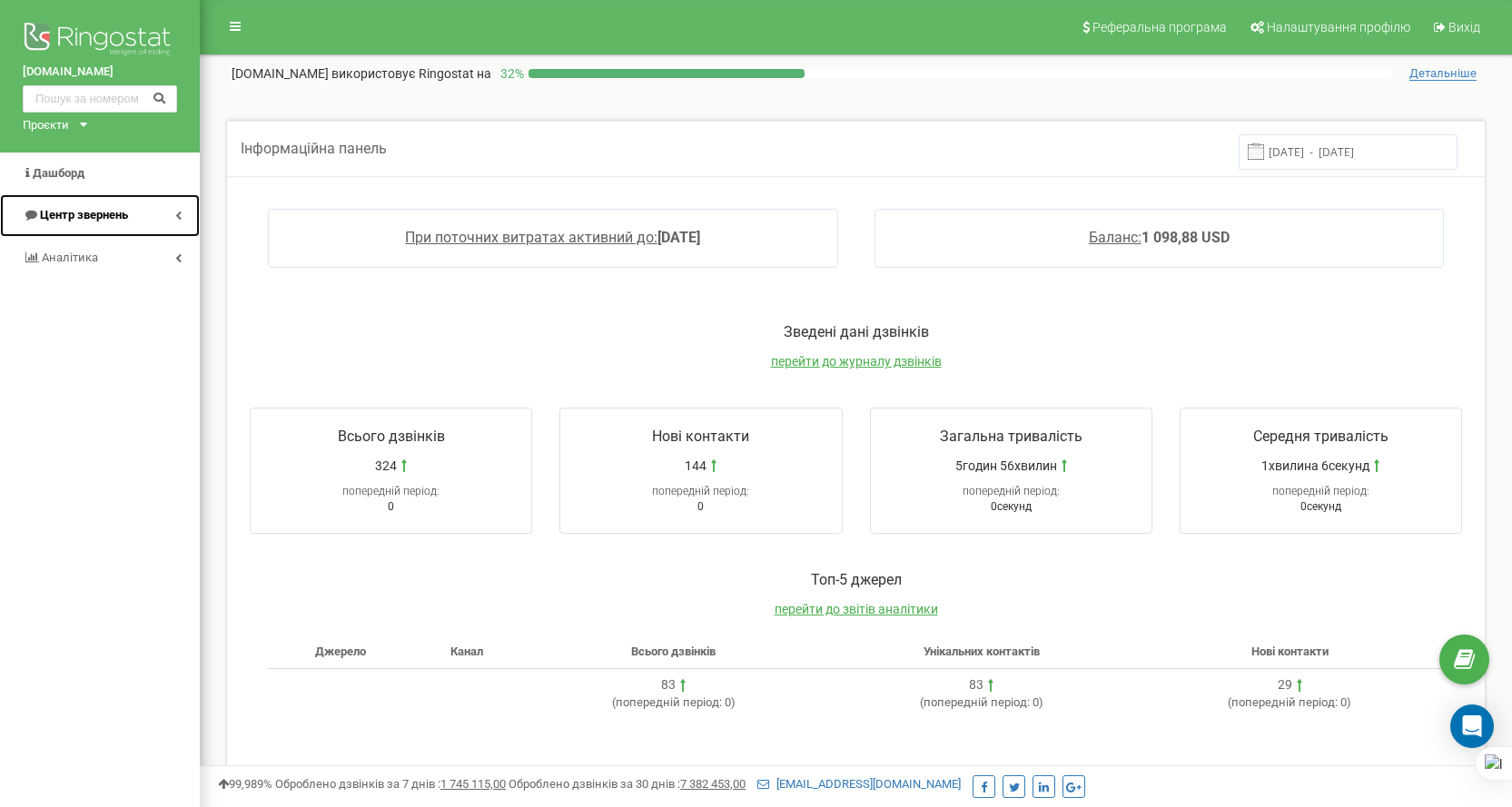
click at [75, 224] on span "Центр звернень" at bounding box center [76, 216] width 105 height 18
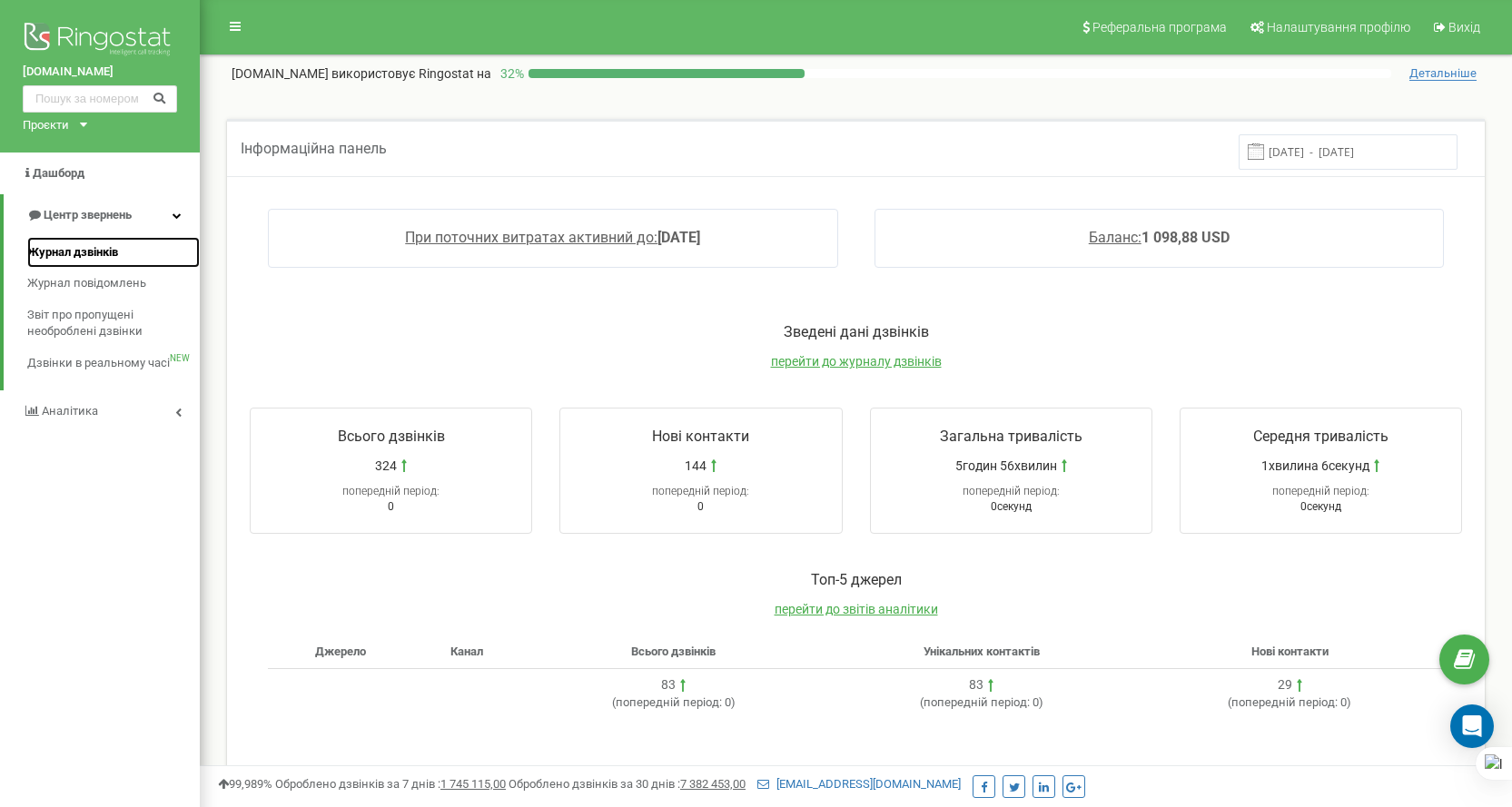
click at [115, 258] on span "Журнал дзвінків" at bounding box center [73, 252] width 91 height 18
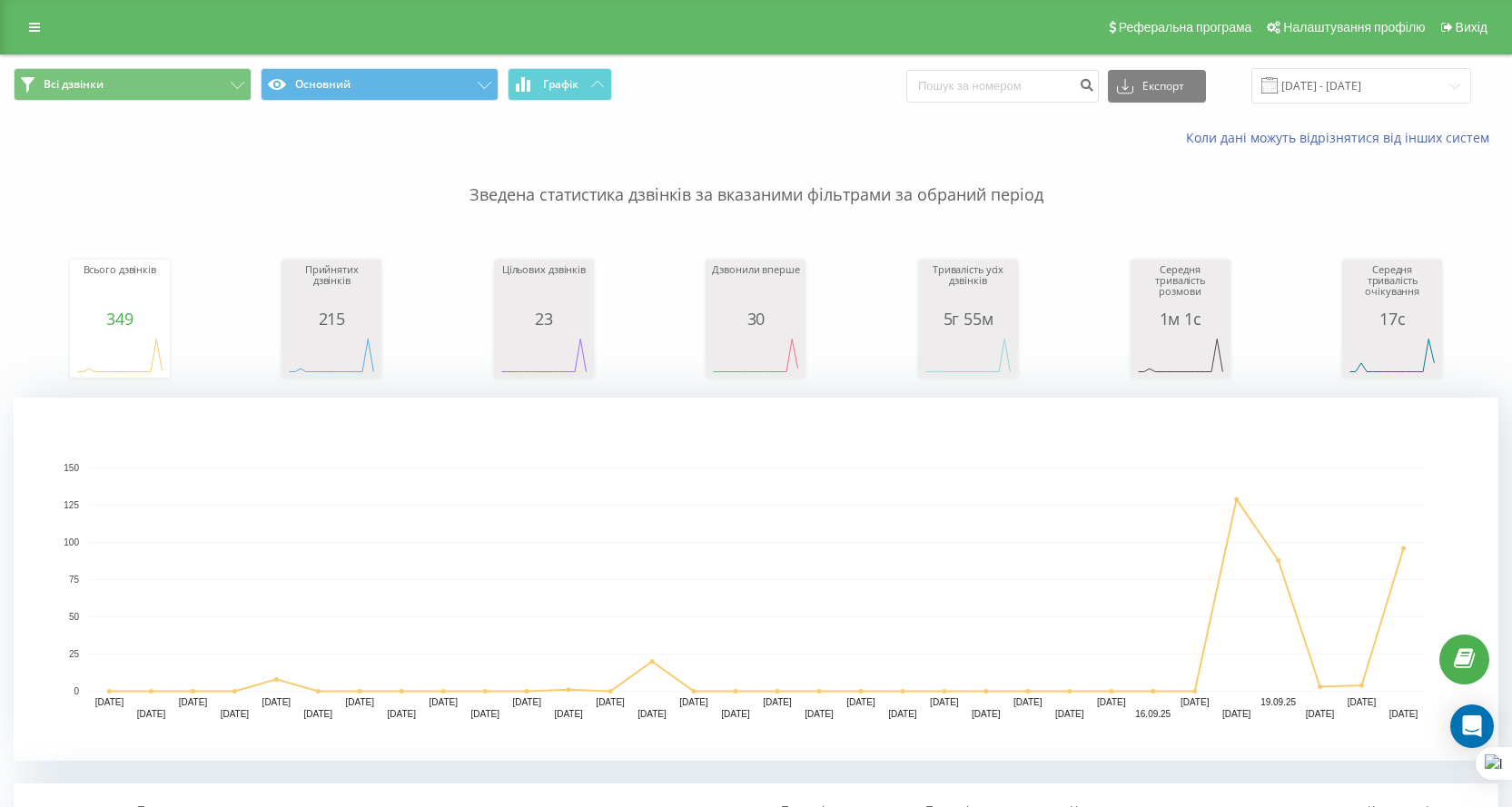
click at [5, 13] on div "Реферальна програма Налаштування профілю Вихід" at bounding box center [756, 27] width 1512 height 54
click at [28, 25] on link at bounding box center [34, 28] width 32 height 26
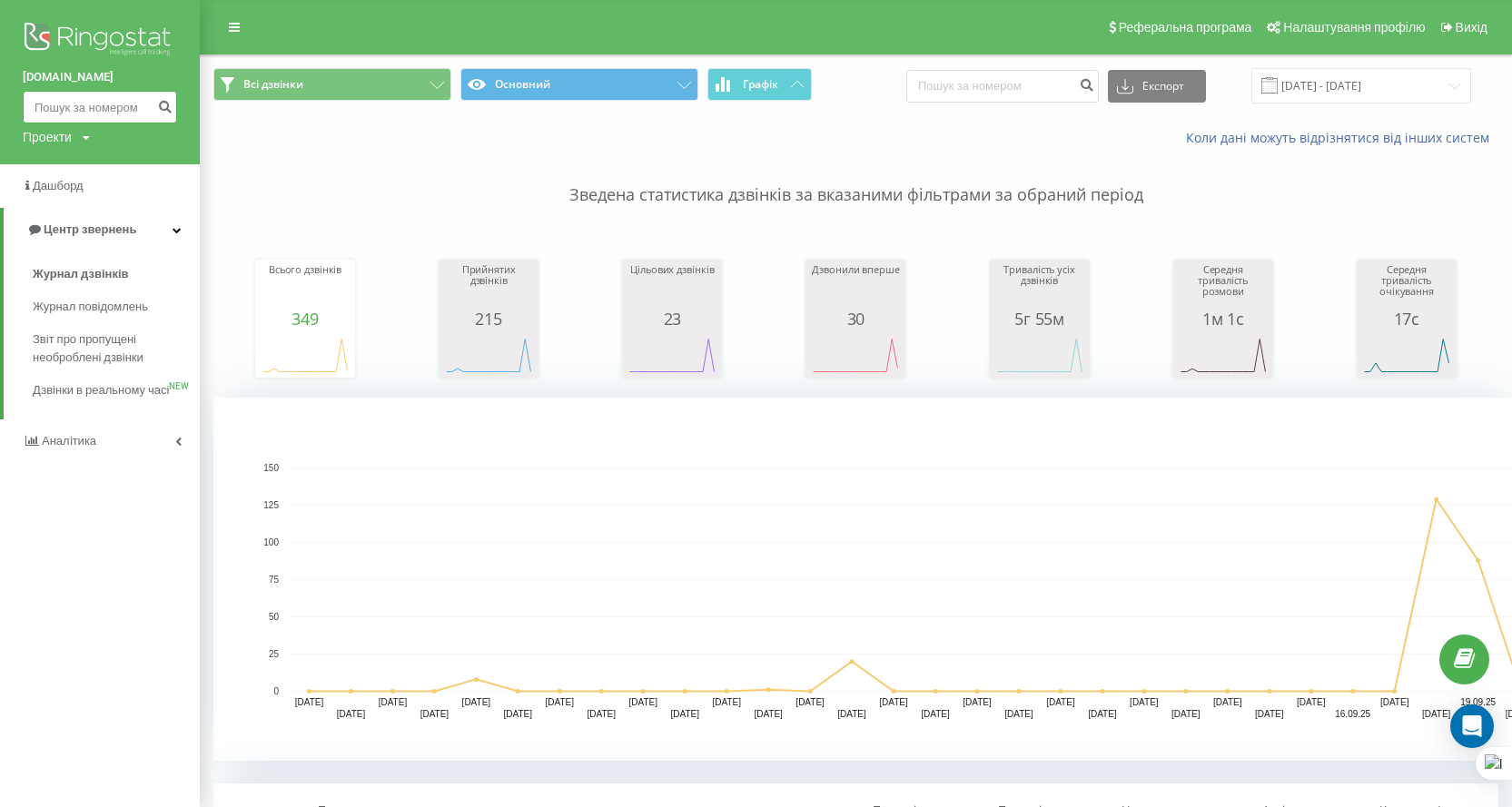
click at [97, 106] on input at bounding box center [100, 107] width 155 height 32
paste input "380970671887"
type input "380970671887"
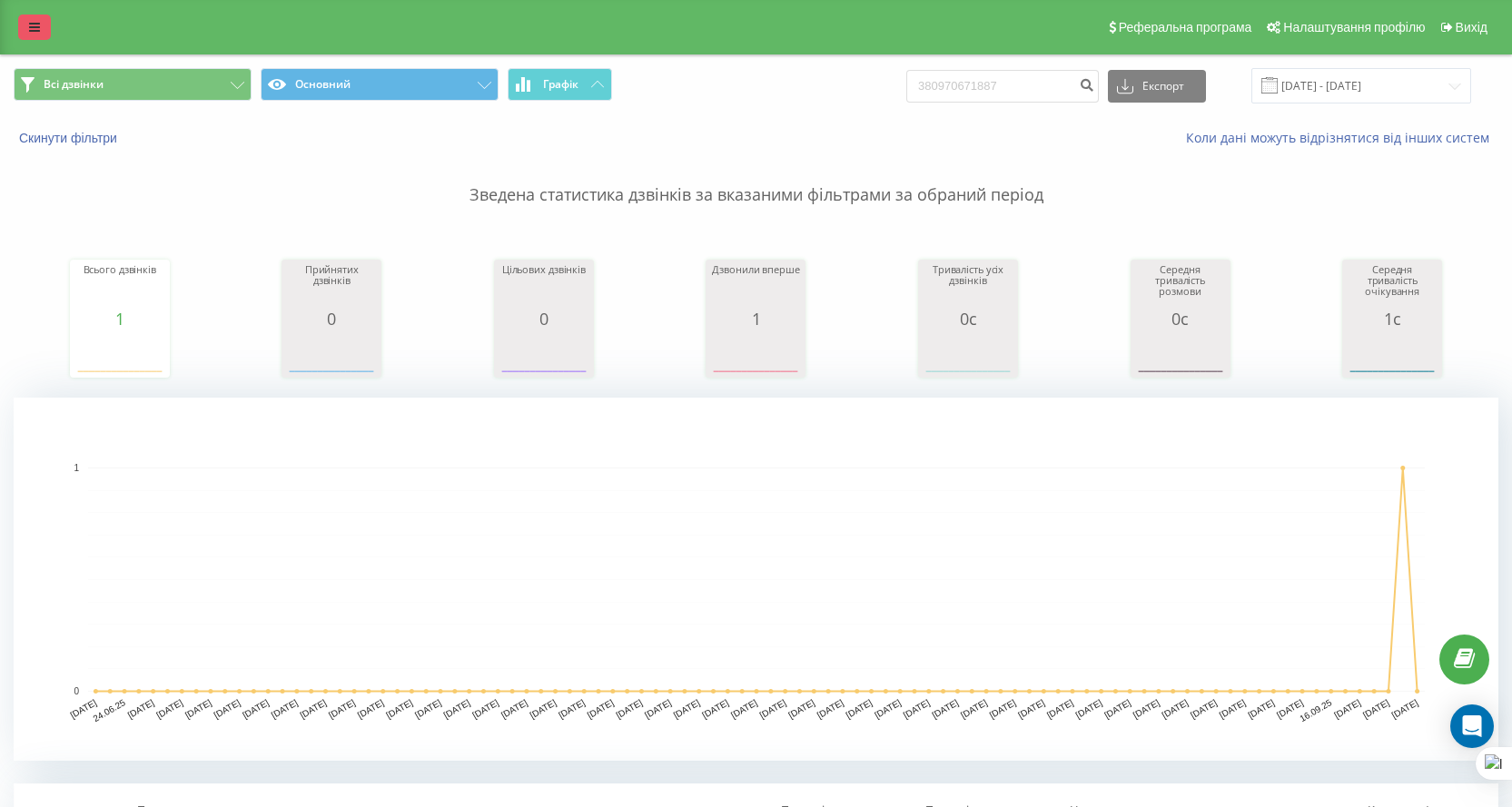
click at [28, 32] on link at bounding box center [34, 28] width 32 height 26
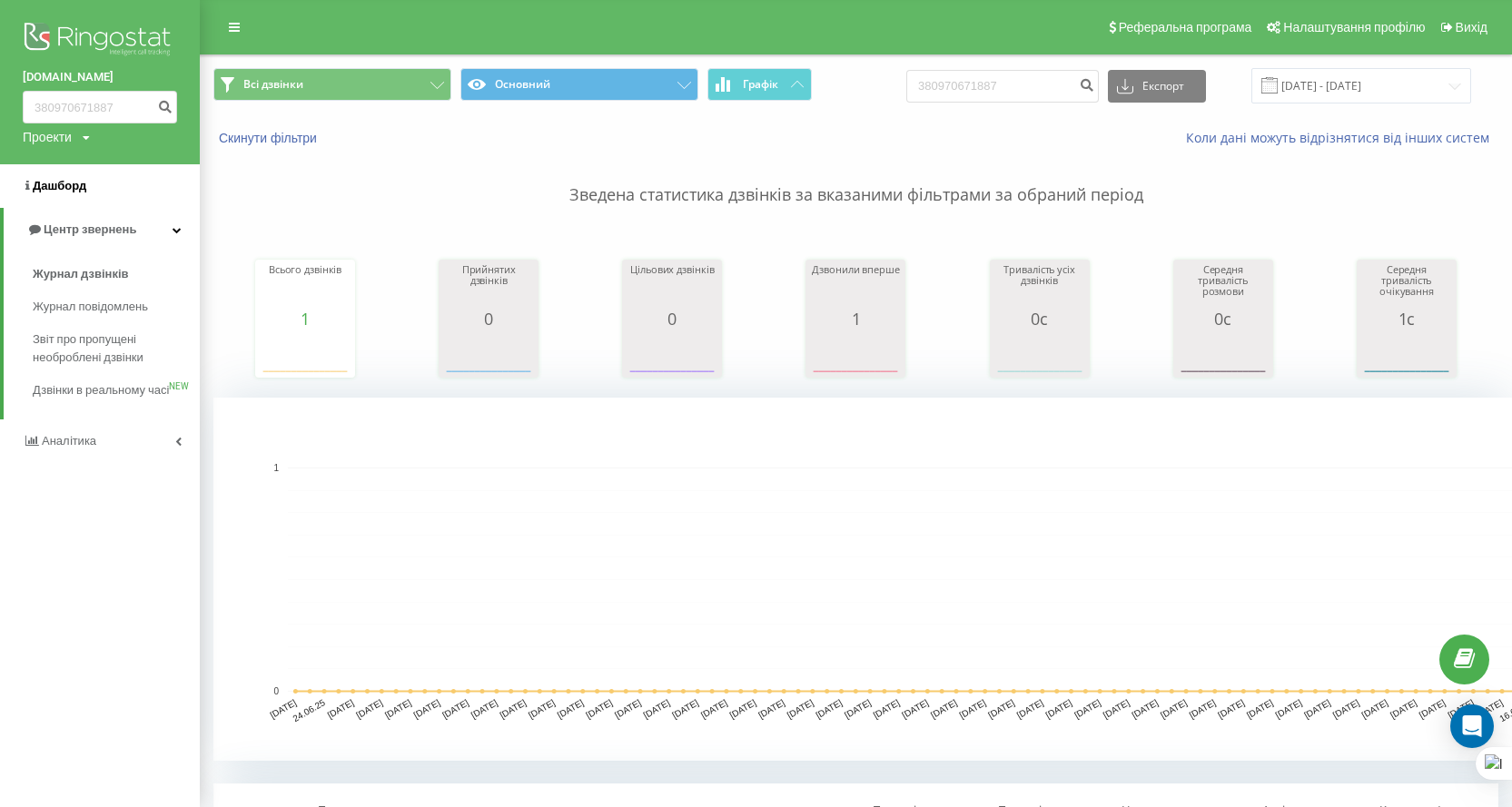
click at [69, 184] on span "Дашборд" at bounding box center [59, 185] width 53 height 14
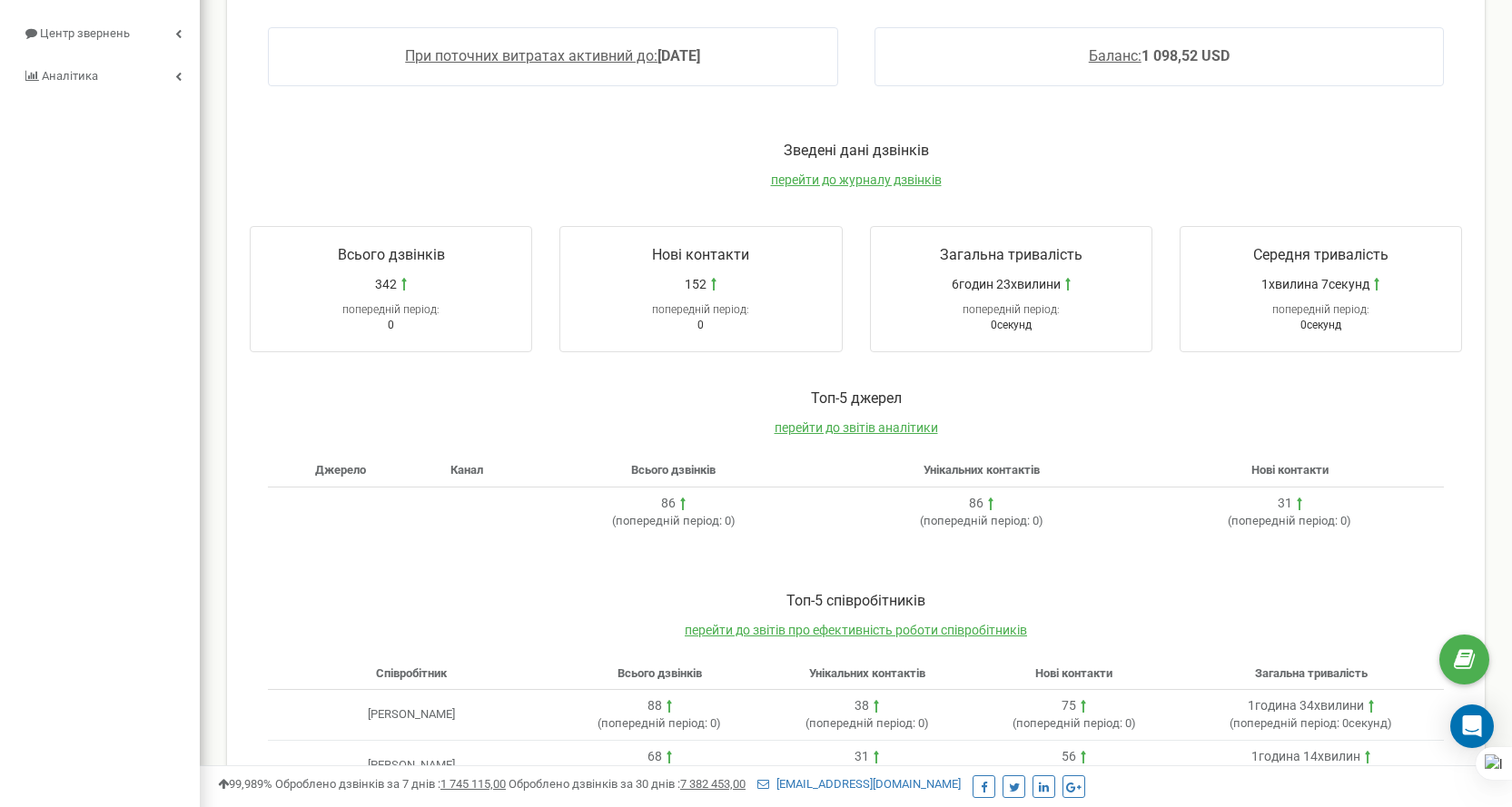
scroll to position [392, 0]
